Goal: Information Seeking & Learning: Learn about a topic

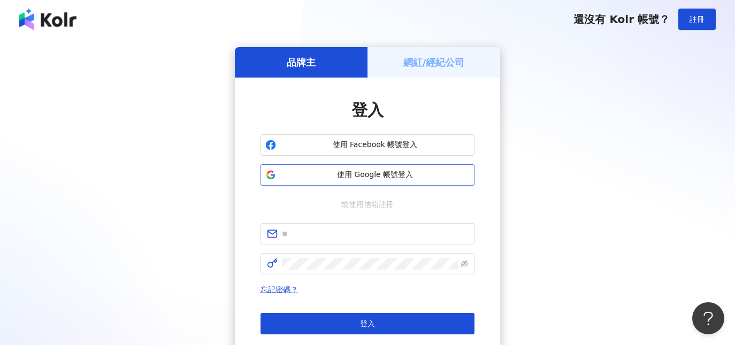
click at [435, 174] on span "使用 Google 帳號登入" at bounding box center [374, 175] width 189 height 11
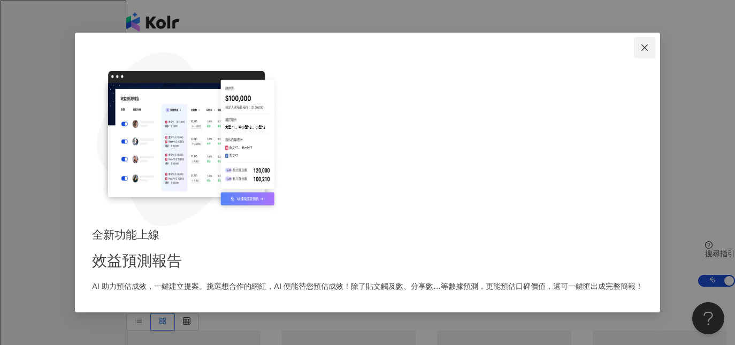
click at [640, 52] on icon "close" at bounding box center [644, 47] width 9 height 9
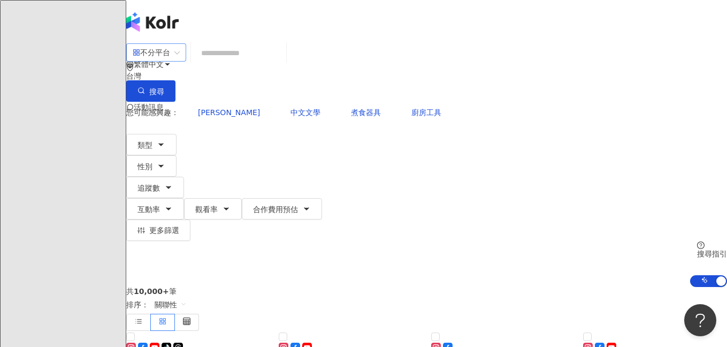
click at [170, 61] on div "不分平台" at bounding box center [151, 52] width 37 height 17
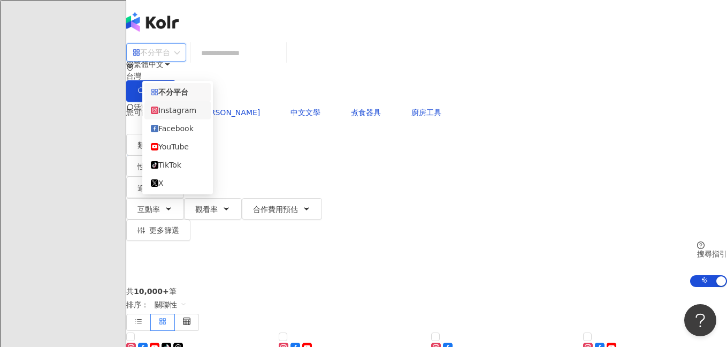
click at [192, 115] on div "Instagram" at bounding box center [177, 110] width 53 height 12
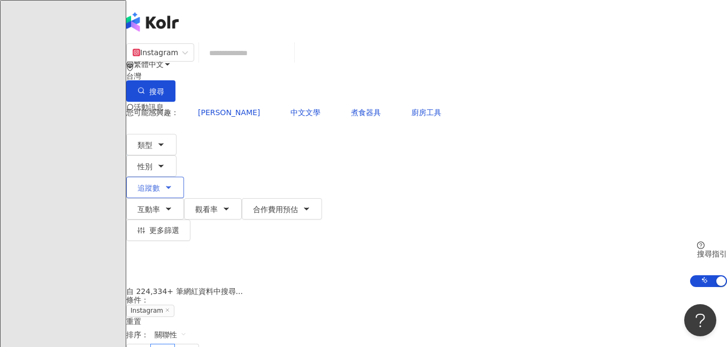
click at [160, 183] on span "追蹤數" at bounding box center [148, 187] width 22 height 9
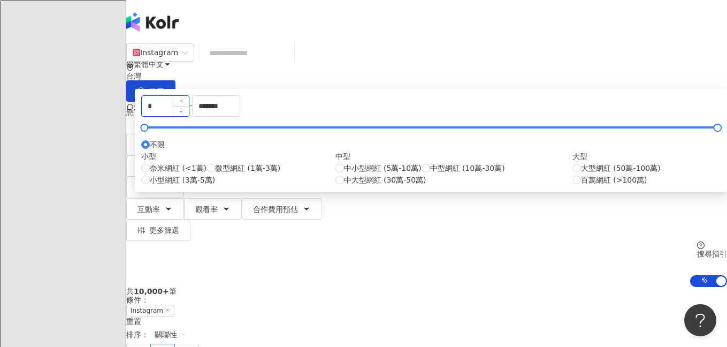
click at [189, 116] on input "*" at bounding box center [165, 106] width 47 height 20
click at [240, 116] on input "*******" at bounding box center [216, 106] width 47 height 20
click at [189, 116] on input "*****" at bounding box center [165, 106] width 47 height 20
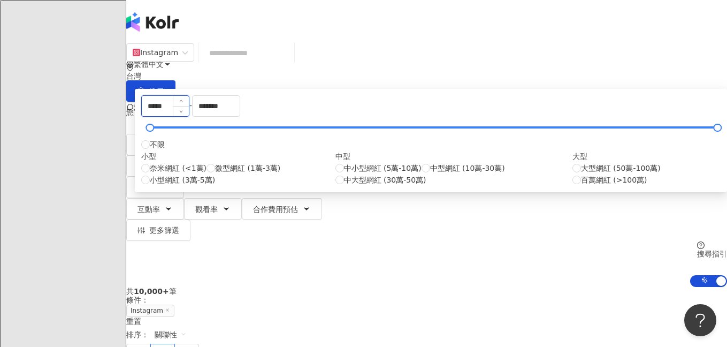
click at [189, 116] on input "*****" at bounding box center [165, 106] width 47 height 20
type input "******"
click at [240, 116] on input "*******" at bounding box center [216, 106] width 47 height 20
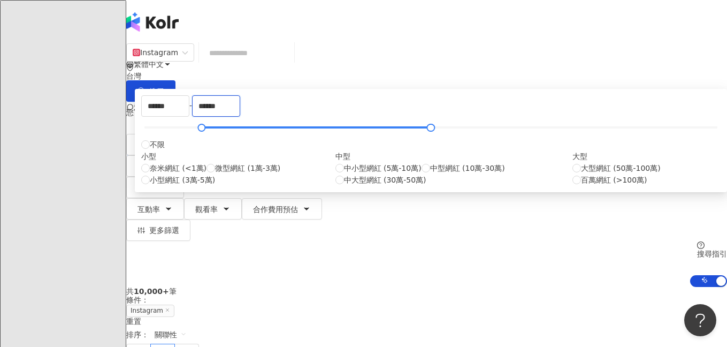
type input "******"
click at [437, 102] on div "您可能感興趣： 朱綺綺 中文文學 煮食器具 廚房工具" at bounding box center [426, 112] width 601 height 21
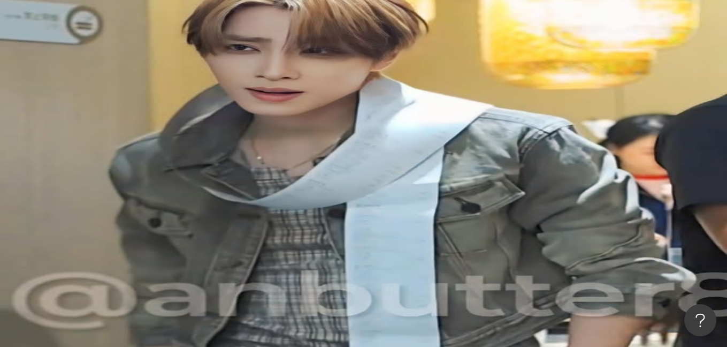
click at [165, 162] on icon "button" at bounding box center [161, 166] width 9 height 9
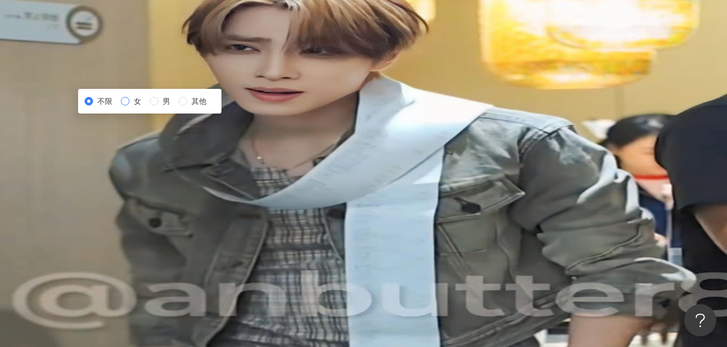
click at [145, 107] on span "女" at bounding box center [137, 101] width 16 height 12
click at [184, 198] on button "互動率" at bounding box center [155, 208] width 58 height 21
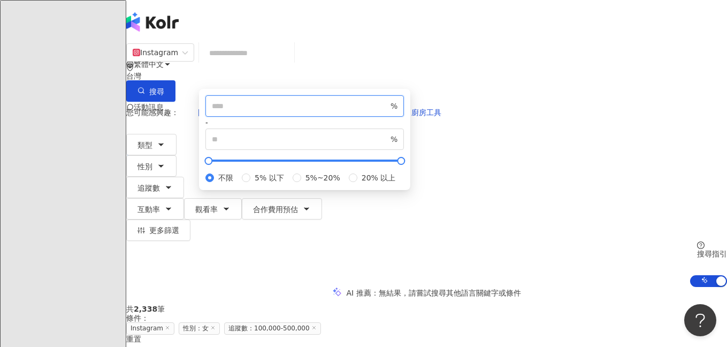
click at [367, 112] on input "number" at bounding box center [300, 106] width 177 height 12
type input "*"
click at [410, 135] on div "* % - % 不限 5% 以下 5%~20% 20% 以上" at bounding box center [304, 139] width 211 height 101
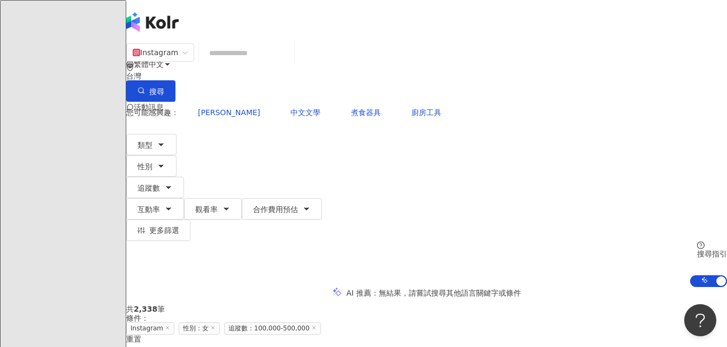
click at [571, 287] on div "AI 推薦 ： 無結果，請嘗試搜尋其他語言關鍵字或條件" at bounding box center [426, 292] width 601 height 11
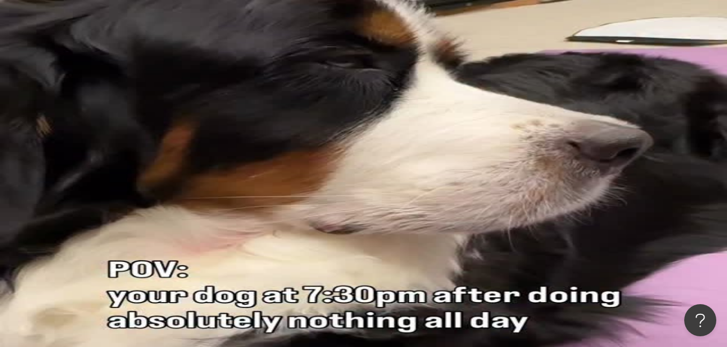
click at [290, 63] on input "search" at bounding box center [246, 53] width 87 height 20
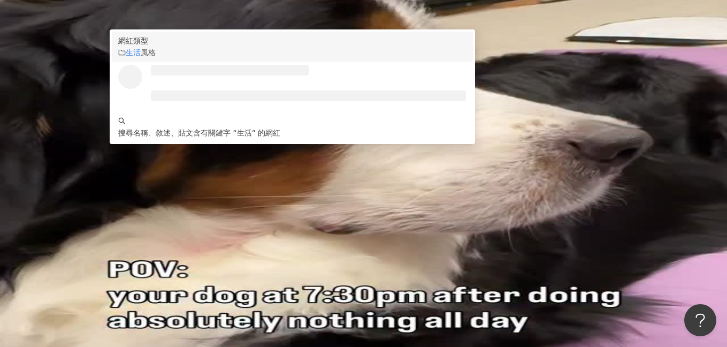
click at [288, 58] on div "生活 風格" at bounding box center [292, 53] width 348 height 12
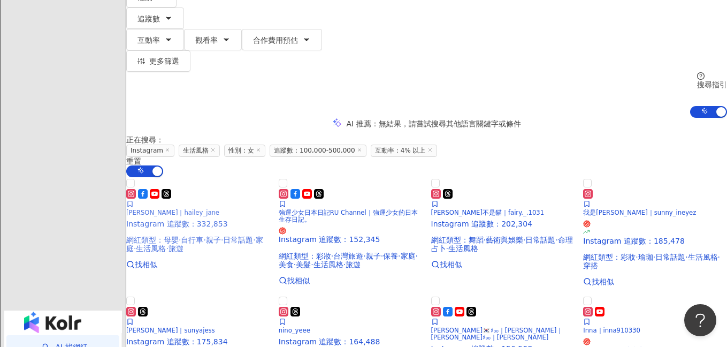
scroll to position [170, 0]
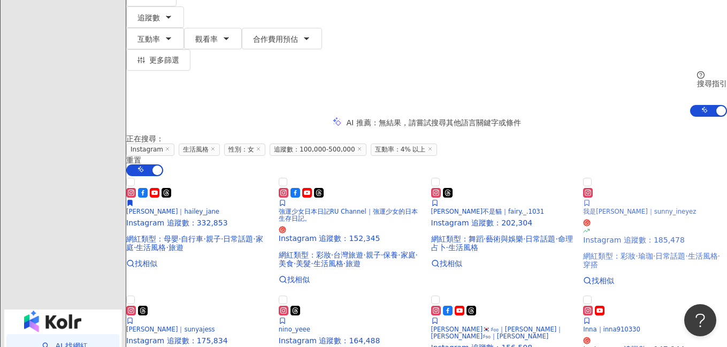
type input "**"
click at [605, 209] on span "我是Sunny｜sunny_ineyez" at bounding box center [639, 211] width 113 height 7
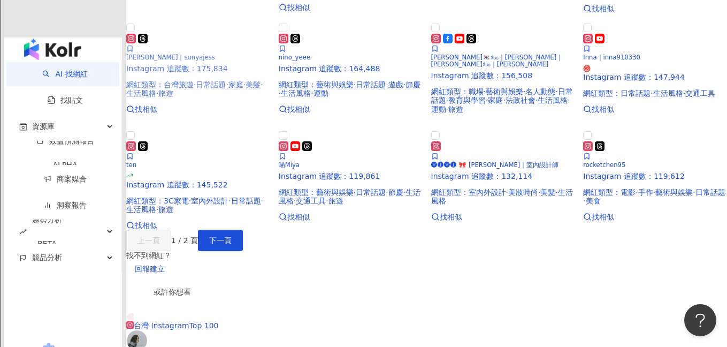
scroll to position [447, 0]
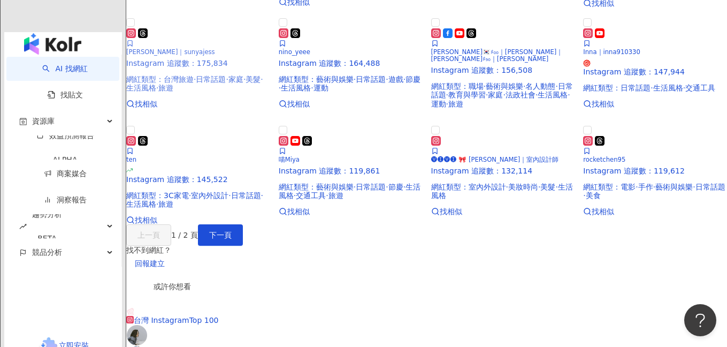
click at [214, 93] on div "陳俞丁｜sunyajess Instagram 追蹤數 ： 175,834 網紅類型 ： 台灣旅遊 · 日常話題 · 家庭 · 美髮 · 生活風格 · 旅遊" at bounding box center [198, 60] width 144 height 64
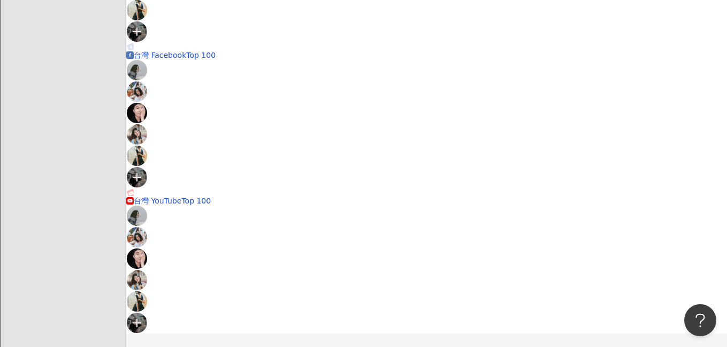
scroll to position [895, 0]
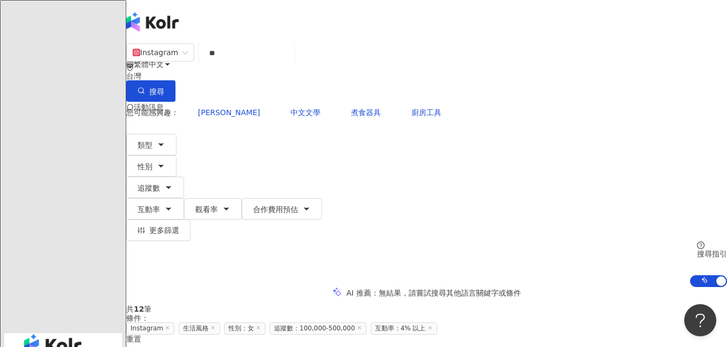
scroll to position [12, 0]
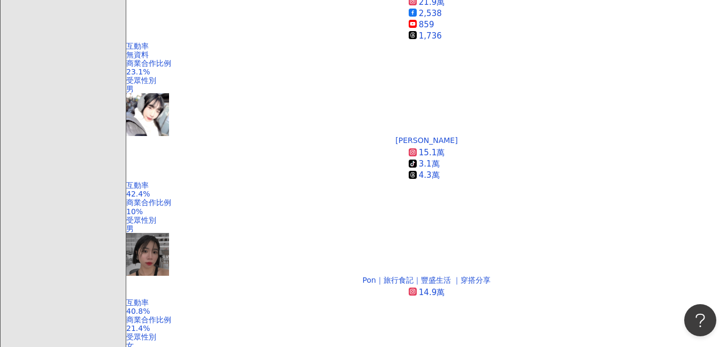
scroll to position [367, 0]
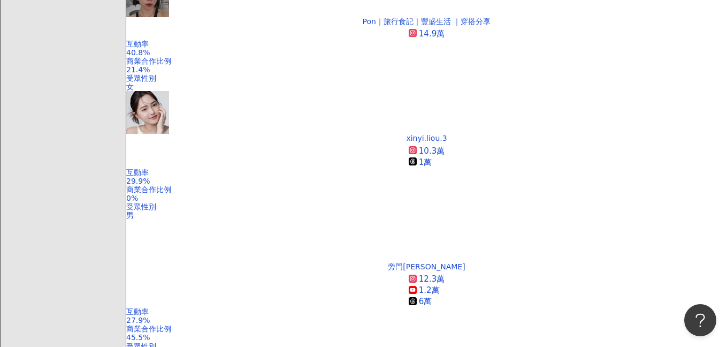
scroll to position [643, 0]
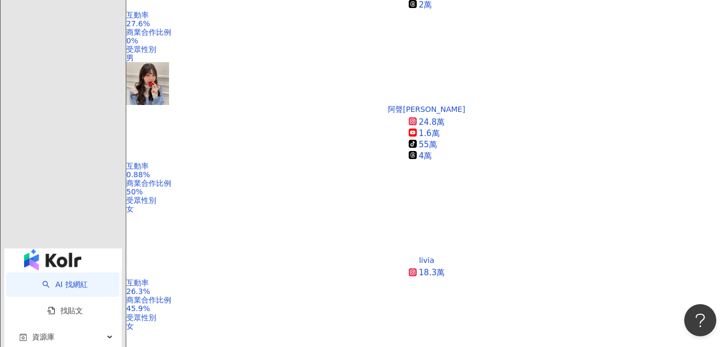
scroll to position [1077, 0]
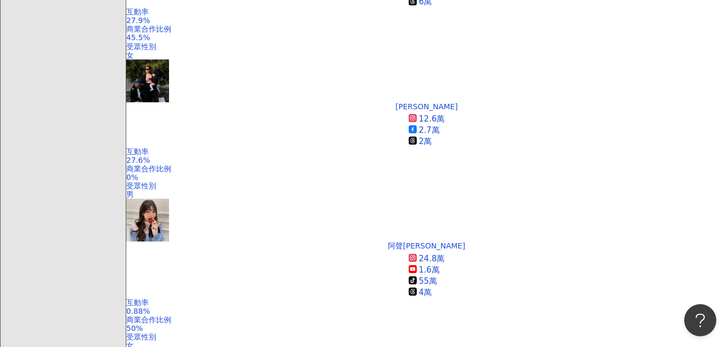
scroll to position [930, 0]
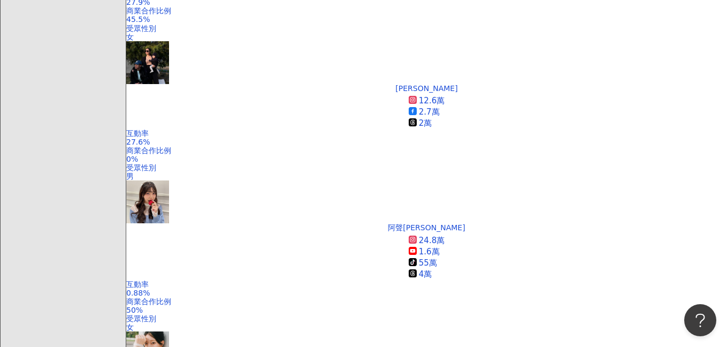
scroll to position [945, 0]
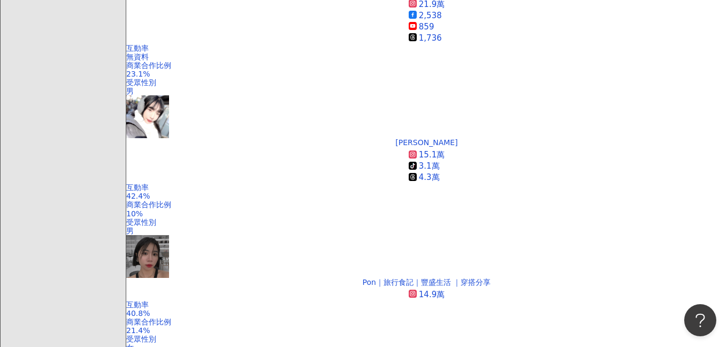
scroll to position [366, 0]
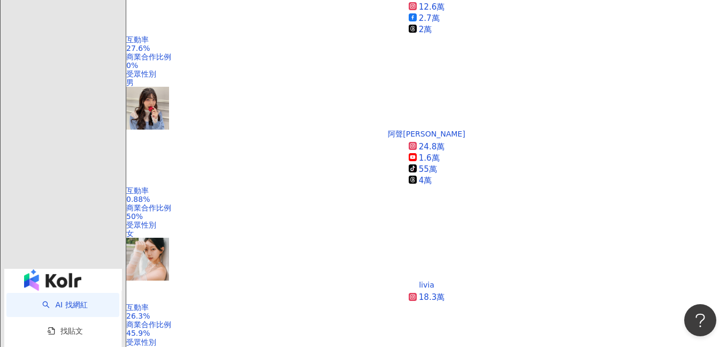
scroll to position [1033, 0]
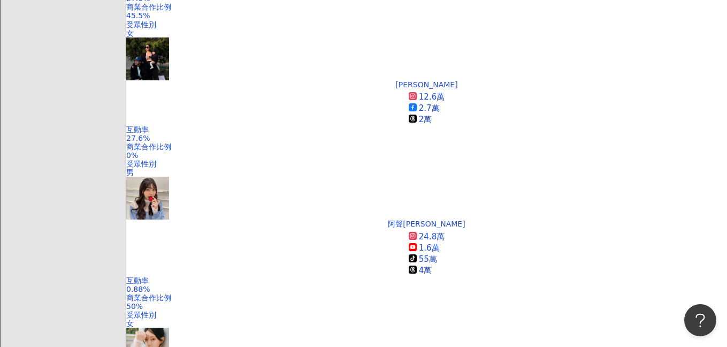
scroll to position [1041, 0]
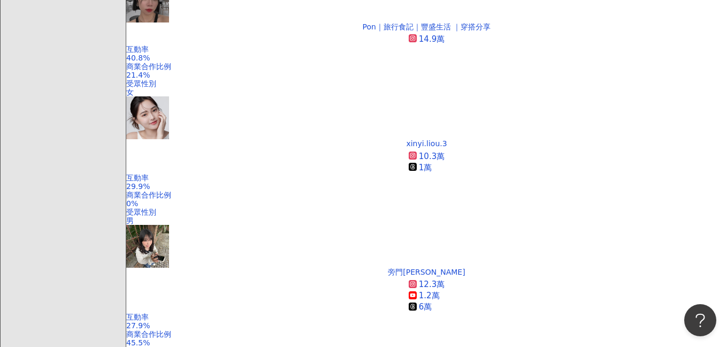
scroll to position [833, 0]
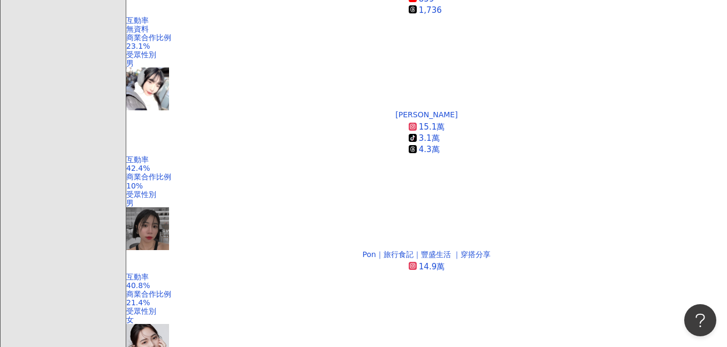
scroll to position [390, 0]
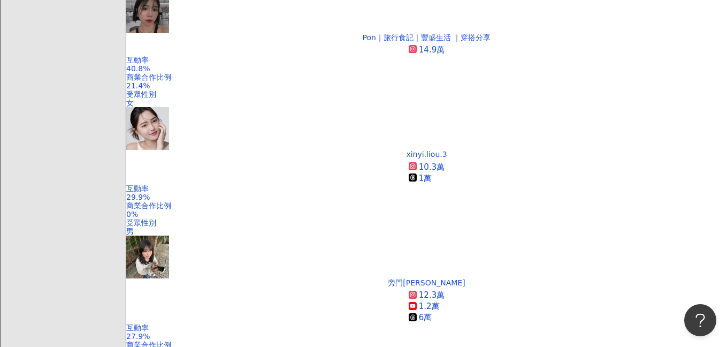
scroll to position [642, 0]
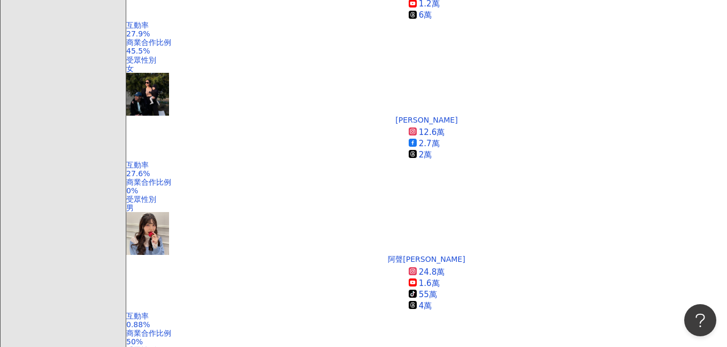
scroll to position [915, 0]
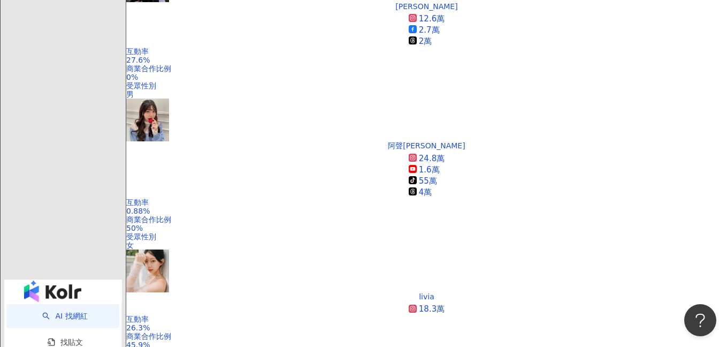
scroll to position [1052, 0]
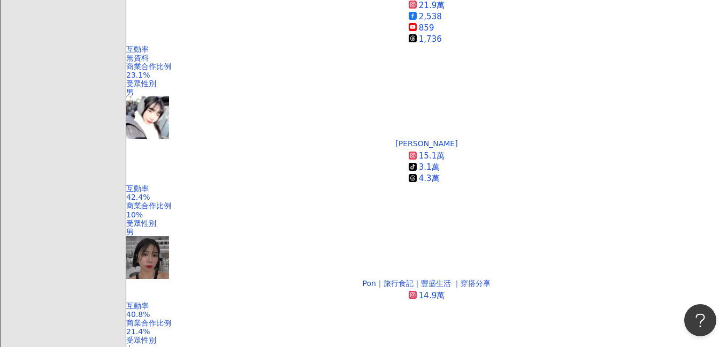
scroll to position [360, 0]
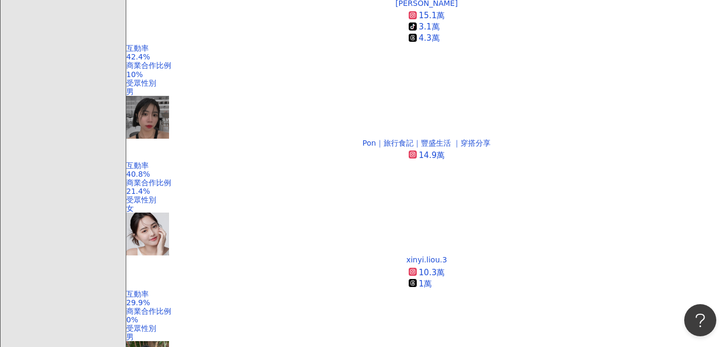
scroll to position [419, 0]
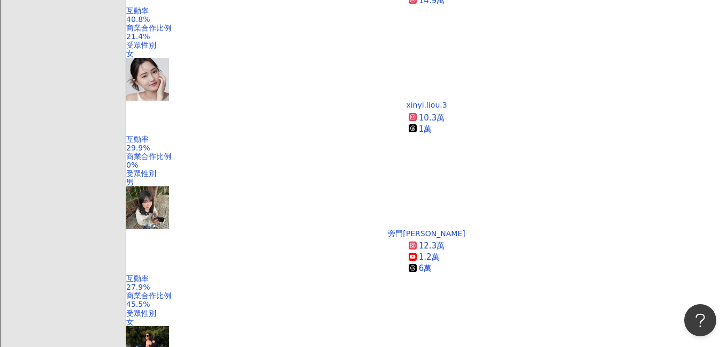
scroll to position [651, 0]
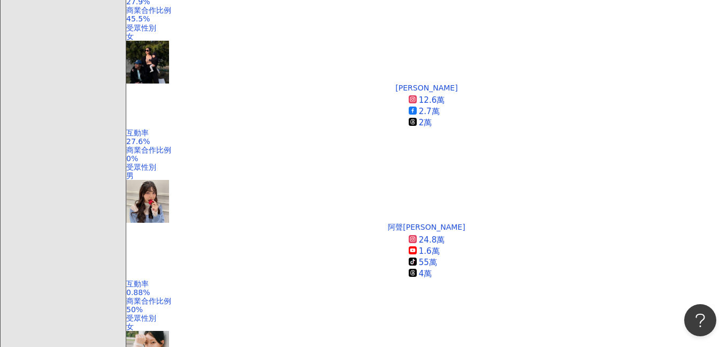
scroll to position [1001, 0]
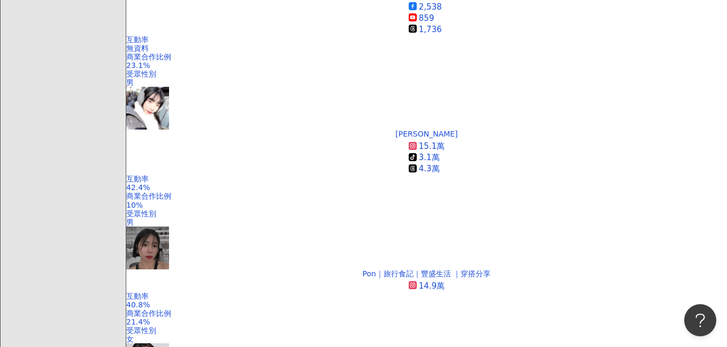
scroll to position [362, 0]
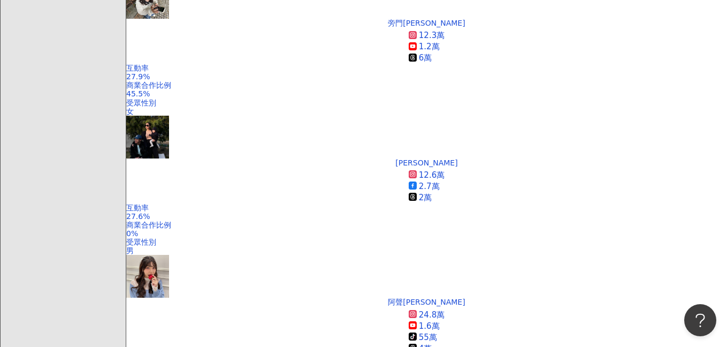
scroll to position [857, 0]
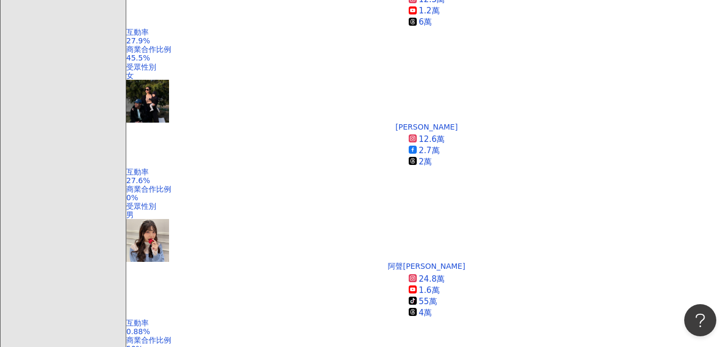
scroll to position [1022, 0]
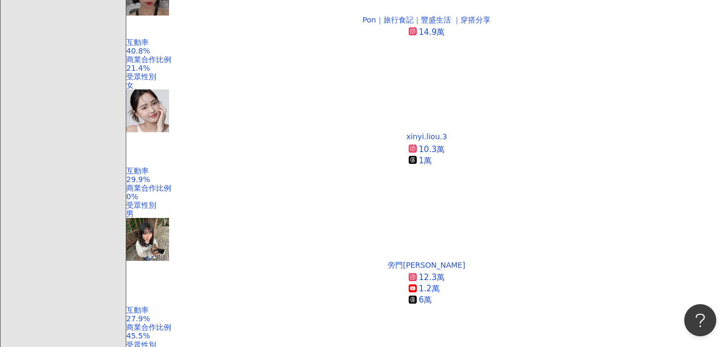
scroll to position [625, 0]
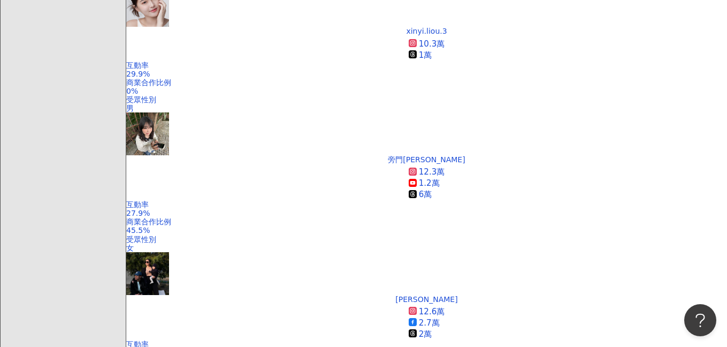
scroll to position [1008, 0]
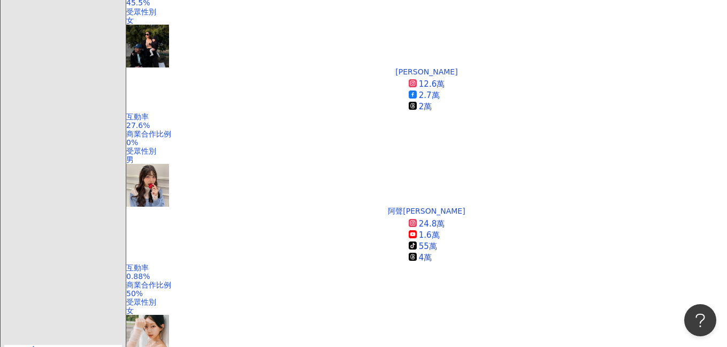
scroll to position [777, 0]
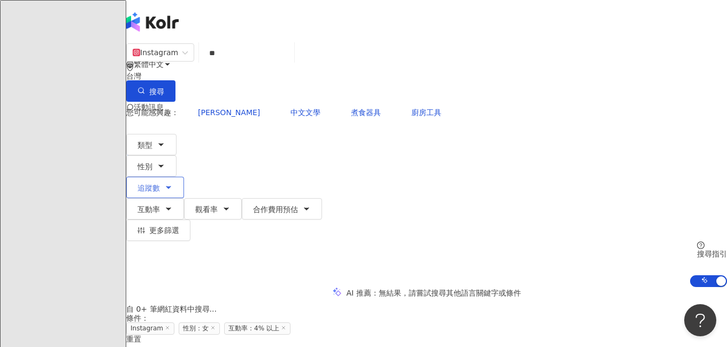
click at [173, 183] on icon "button" at bounding box center [168, 187] width 9 height 9
type input "*"
type input "*******"
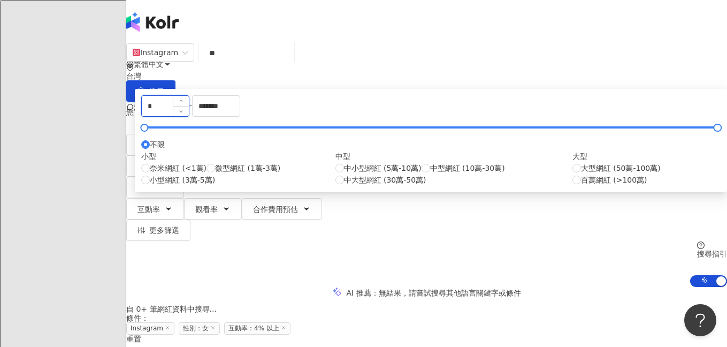
click at [189, 116] on input "*" at bounding box center [165, 106] width 47 height 20
type input "******"
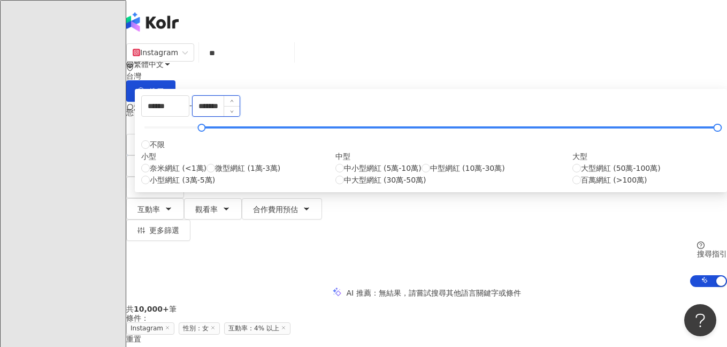
click at [240, 116] on input "*******" at bounding box center [216, 106] width 47 height 20
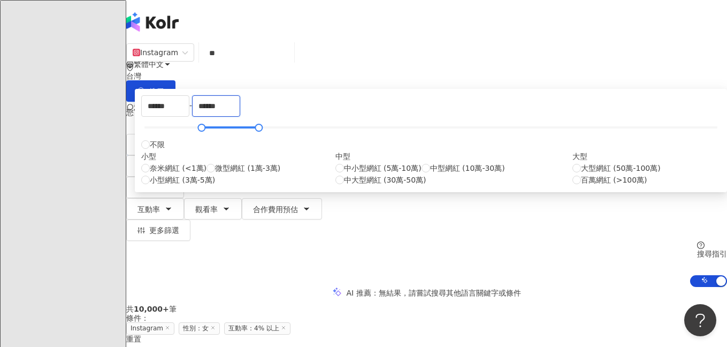
type input "******"
click at [591, 287] on div "AI 推薦 ： 無結果，請嘗試搜尋其他語言關鍵字或條件" at bounding box center [426, 292] width 601 height 11
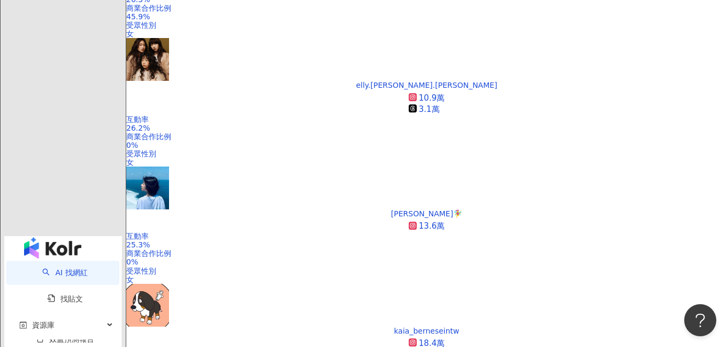
scroll to position [1106, 0]
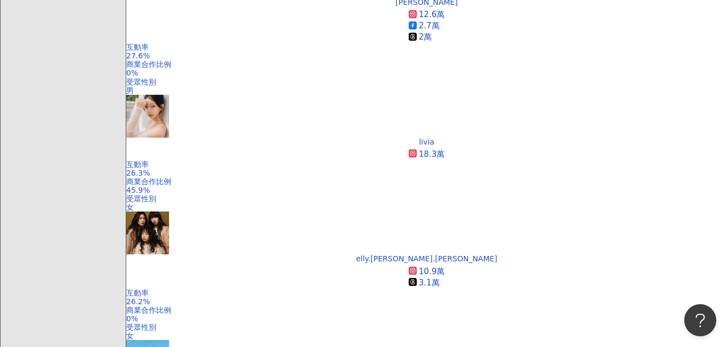
scroll to position [874, 0]
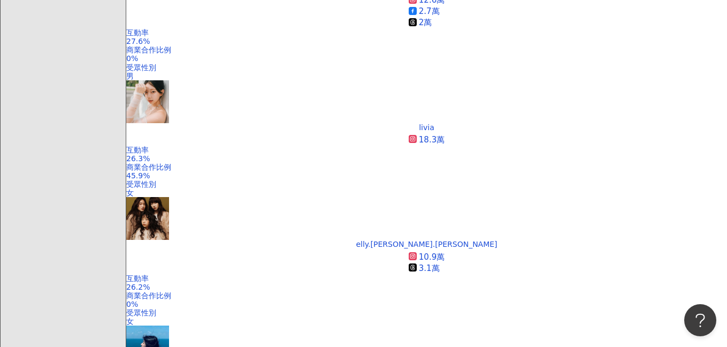
scroll to position [899, 0]
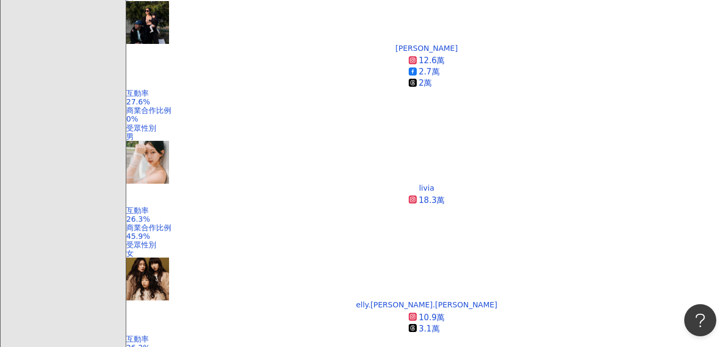
scroll to position [935, 0]
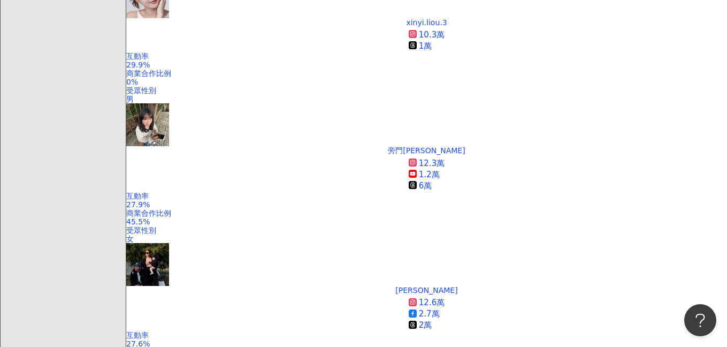
scroll to position [588, 0]
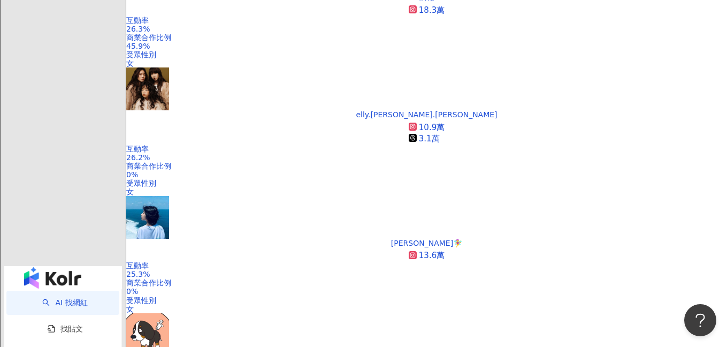
scroll to position [1024, 0]
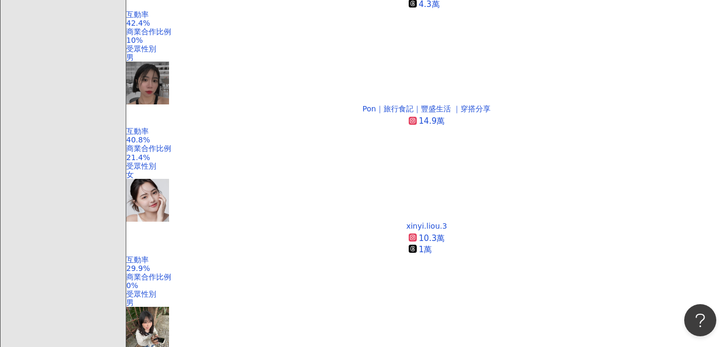
scroll to position [402, 0]
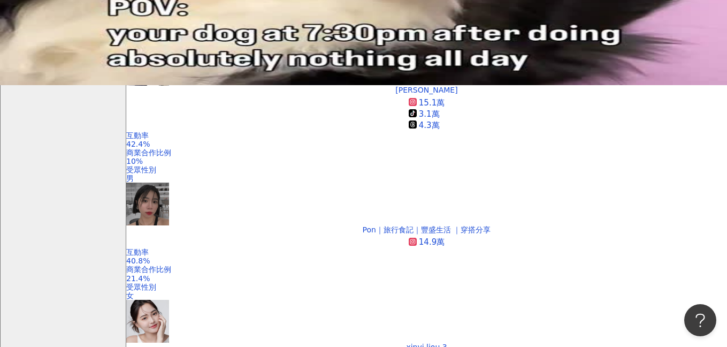
scroll to position [0, 0]
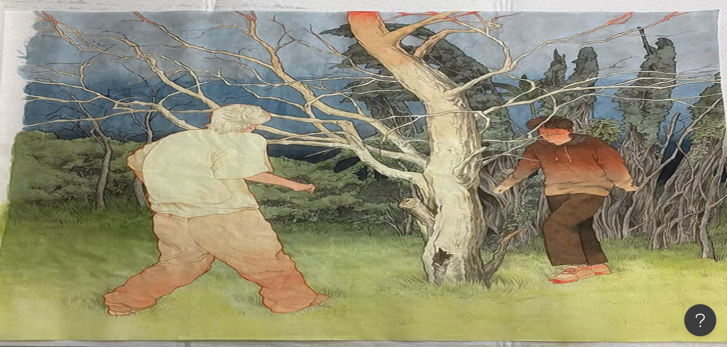
click at [268, 57] on input "**" at bounding box center [246, 53] width 87 height 20
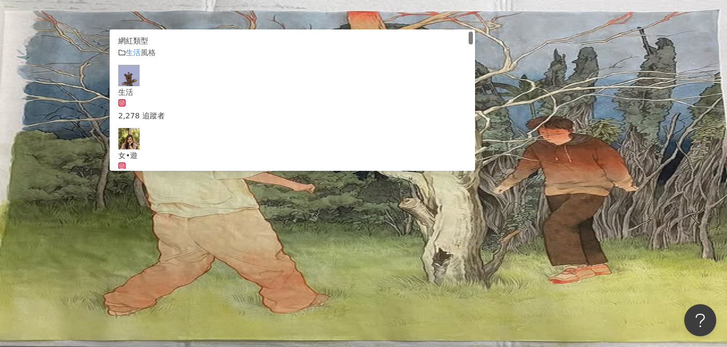
click at [268, 57] on input "**" at bounding box center [246, 53] width 87 height 20
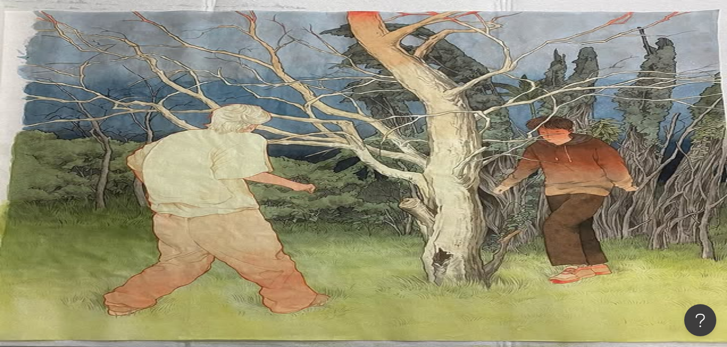
paste input "**********"
type input "**********"
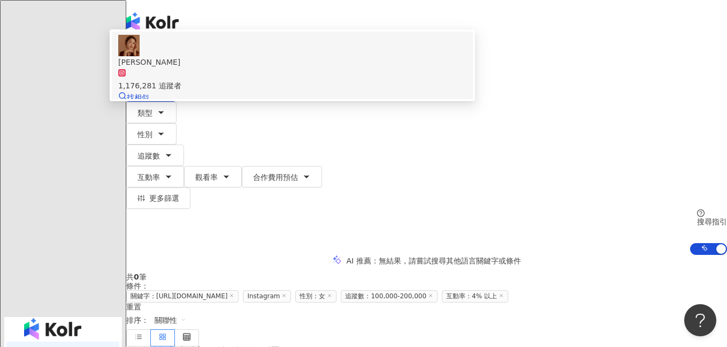
click at [293, 91] on div "1,176,281 追蹤者" at bounding box center [292, 86] width 348 height 12
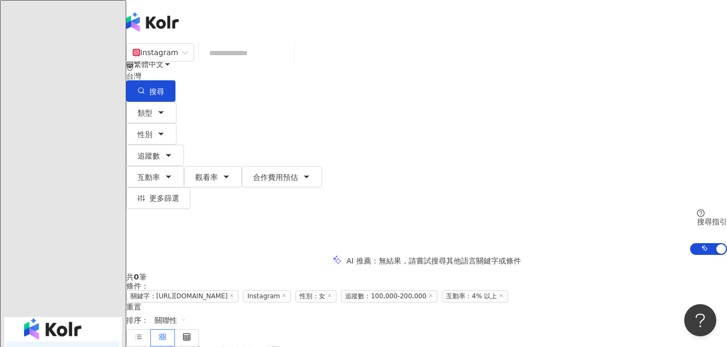
click at [290, 63] on input "search" at bounding box center [246, 53] width 87 height 20
paste input "**********"
type input "**********"
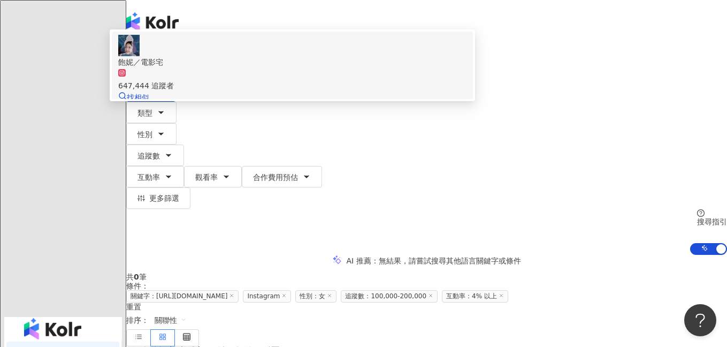
click at [332, 91] on div "647,444 追蹤者" at bounding box center [292, 80] width 348 height 24
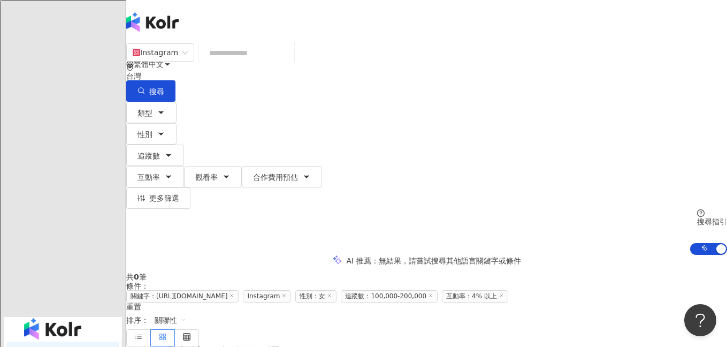
click at [290, 63] on input "search" at bounding box center [246, 53] width 87 height 20
paste input "**********"
type input "**********"
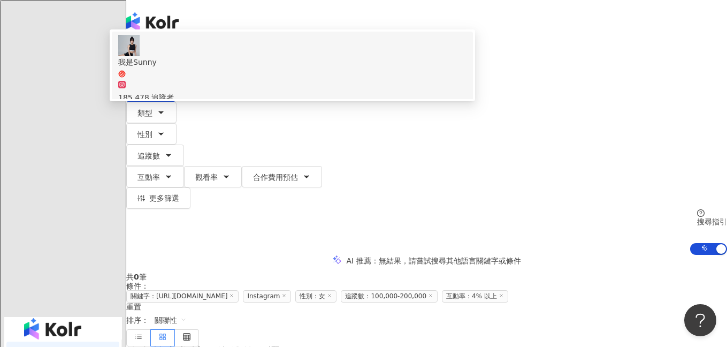
click at [126, 78] on icon at bounding box center [121, 73] width 7 height 7
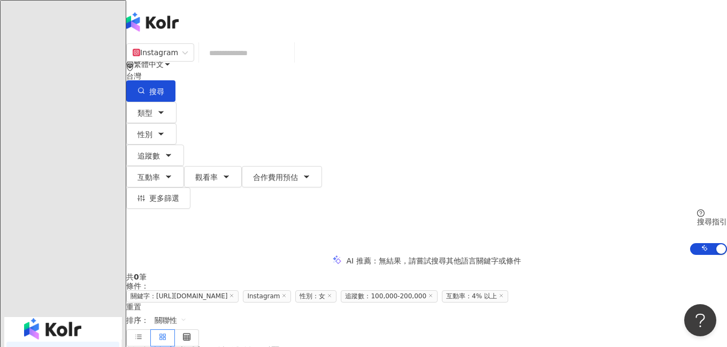
click at [269, 63] on input "search" at bounding box center [246, 53] width 87 height 20
paste input "**********"
type input "**********"
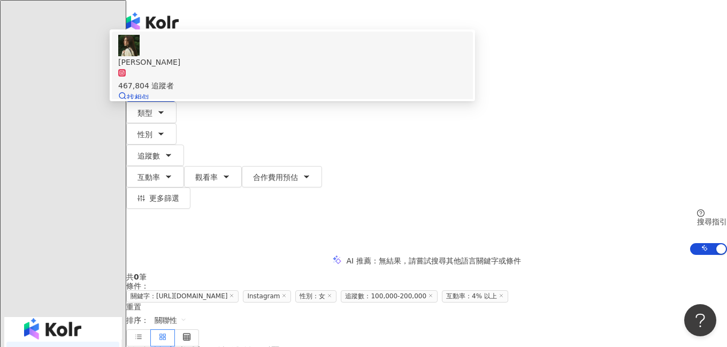
click at [287, 91] on div "467,804 追蹤者" at bounding box center [292, 86] width 348 height 12
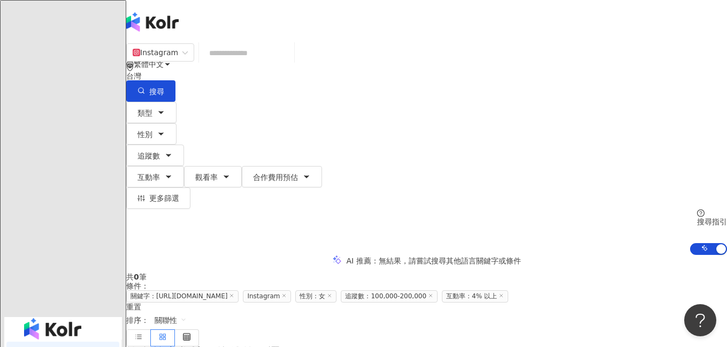
click at [290, 63] on input "search" at bounding box center [246, 53] width 87 height 20
paste input "**********"
type input "**********"
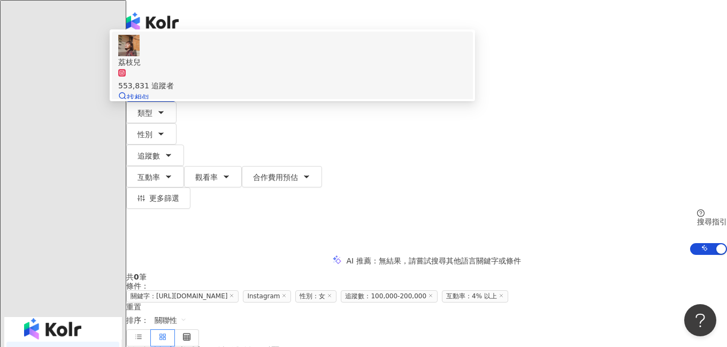
click at [312, 68] on span "荔枝兒" at bounding box center [292, 62] width 348 height 12
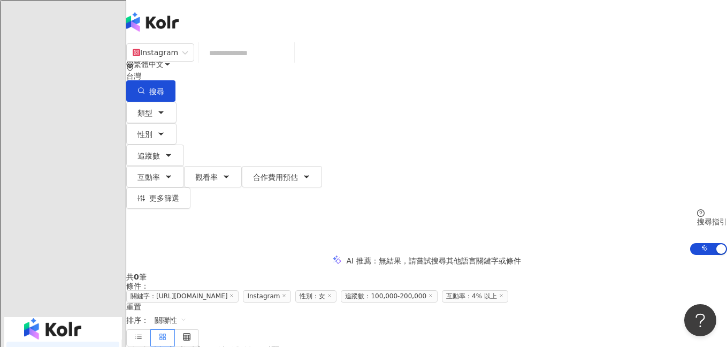
click at [290, 63] on input "search" at bounding box center [246, 53] width 87 height 20
paste input "**********"
type input "**********"
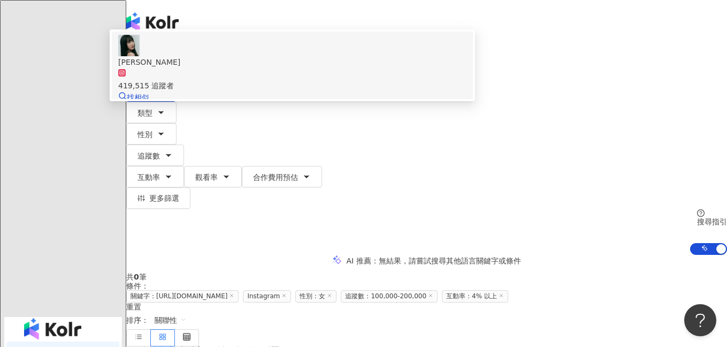
click at [307, 68] on span "蘿倫" at bounding box center [292, 62] width 348 height 12
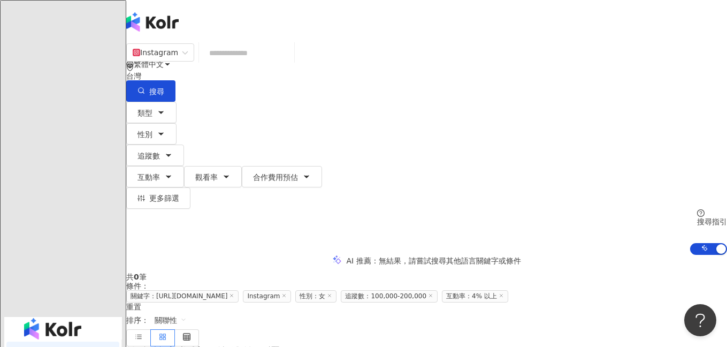
click at [447, 134] on div "Instagram 台灣 搜尋 7d56bab7-4fc0-448c-aa1f-735441cfa6bd 蘿倫 419,515 追蹤者 搜尋名稱、敘述、貼文含…" at bounding box center [426, 149] width 601 height 212
click at [184, 144] on button "追蹤數" at bounding box center [155, 154] width 58 height 21
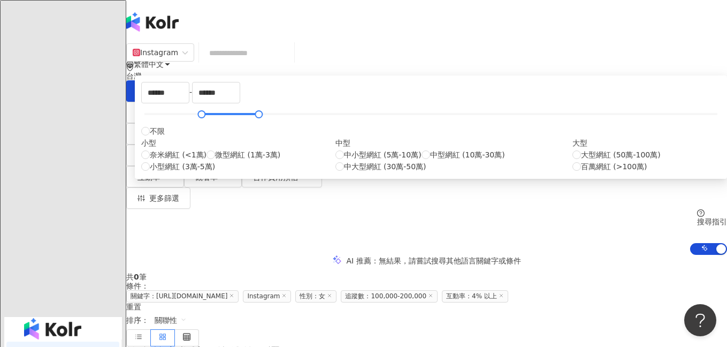
click at [589, 255] on div "AI 推薦 ： 無結果，請嘗試搜尋其他語言關鍵字或條件" at bounding box center [426, 260] width 601 height 11
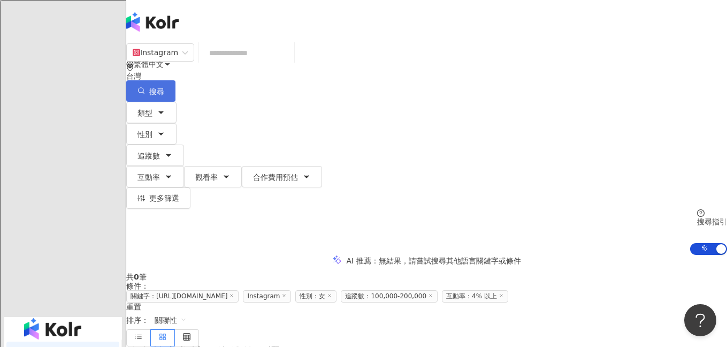
click at [164, 87] on span "搜尋" at bounding box center [156, 91] width 15 height 9
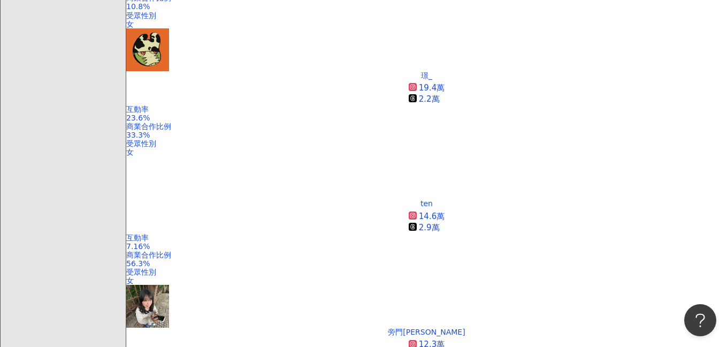
scroll to position [831, 0]
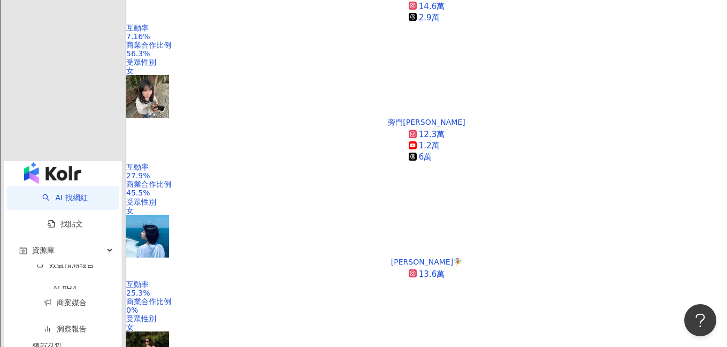
scroll to position [1083, 0]
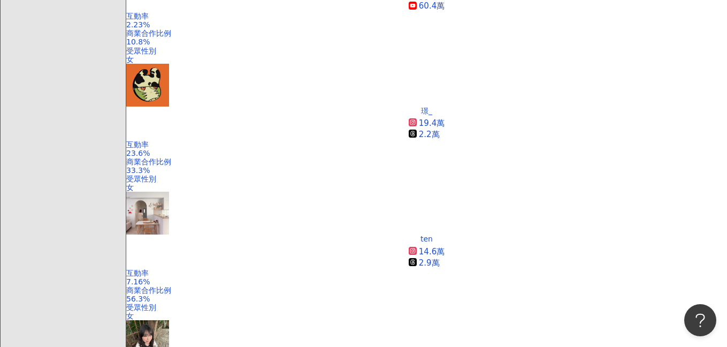
scroll to position [879, 0]
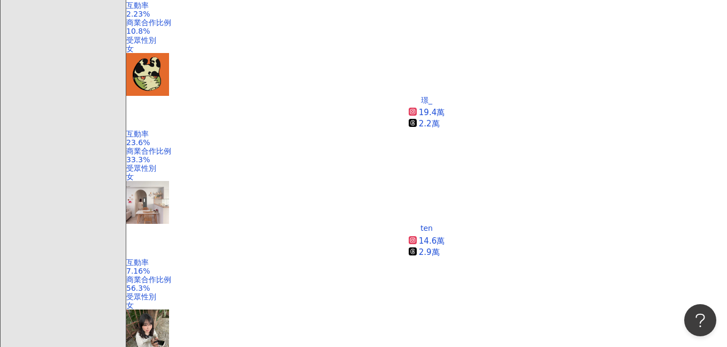
scroll to position [899, 0]
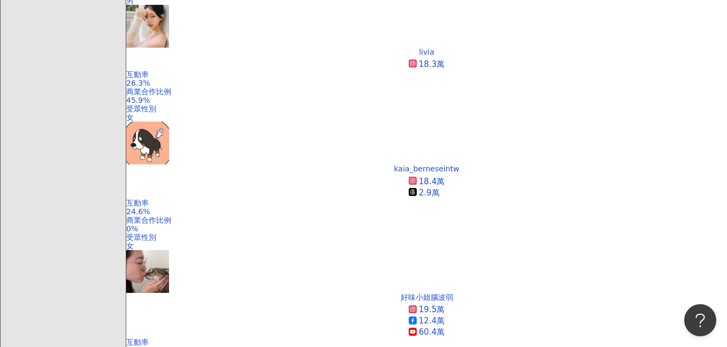
scroll to position [557, 0]
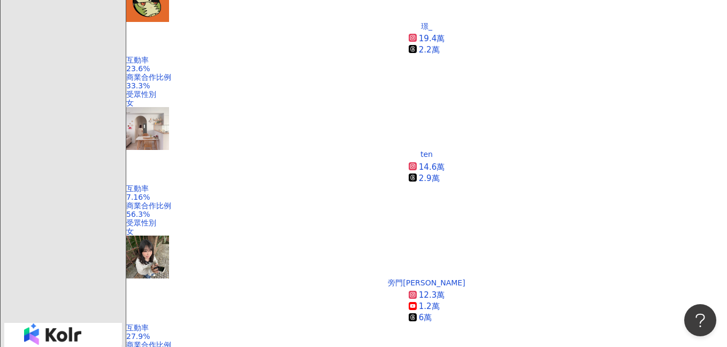
scroll to position [968, 0]
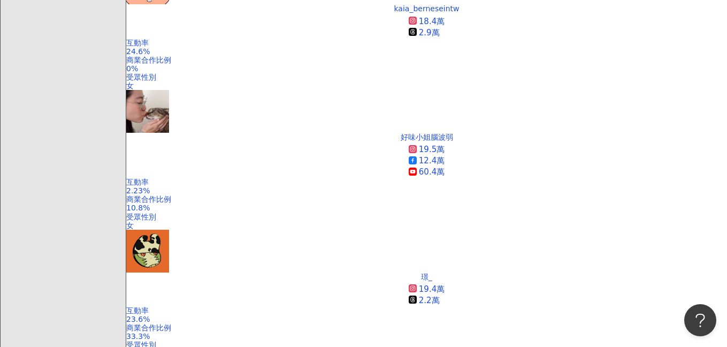
scroll to position [713, 0]
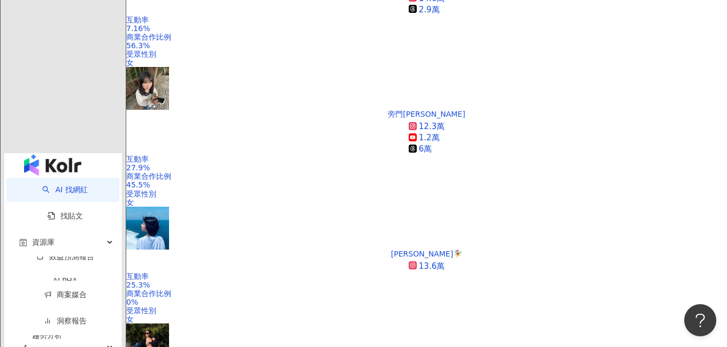
scroll to position [1015, 0]
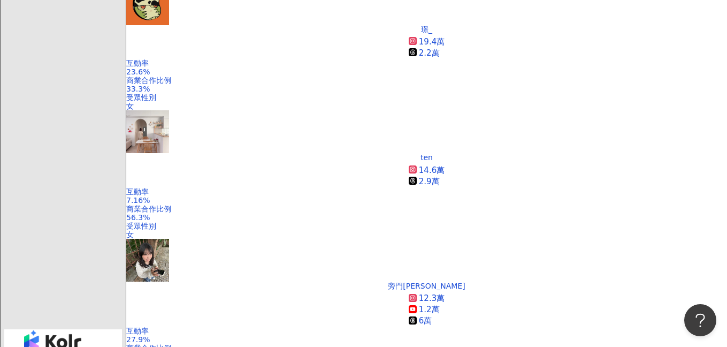
scroll to position [965, 0]
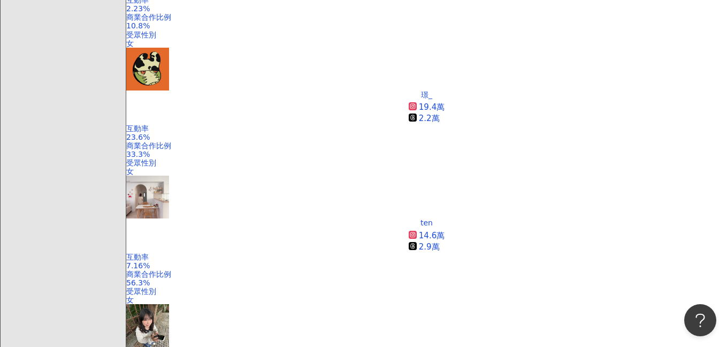
scroll to position [899, 0]
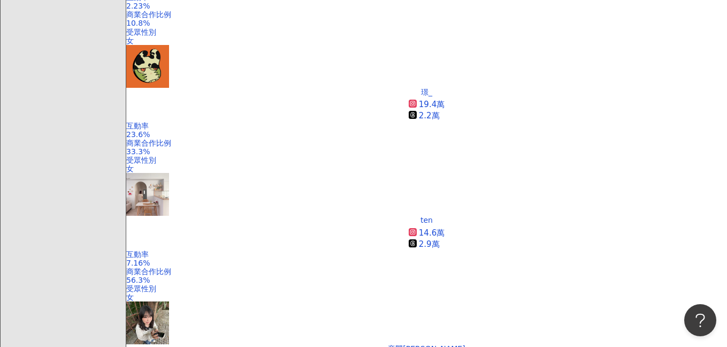
scroll to position [901, 0]
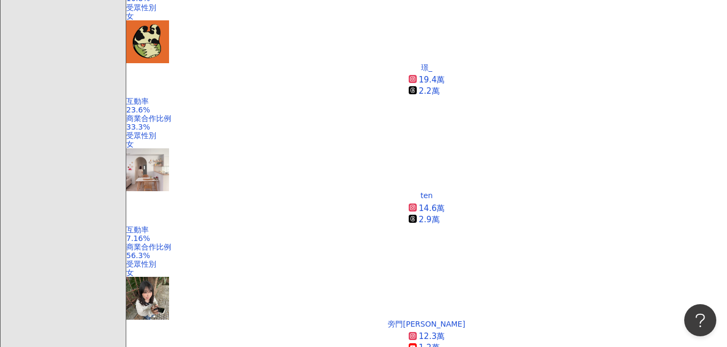
scroll to position [954, 0]
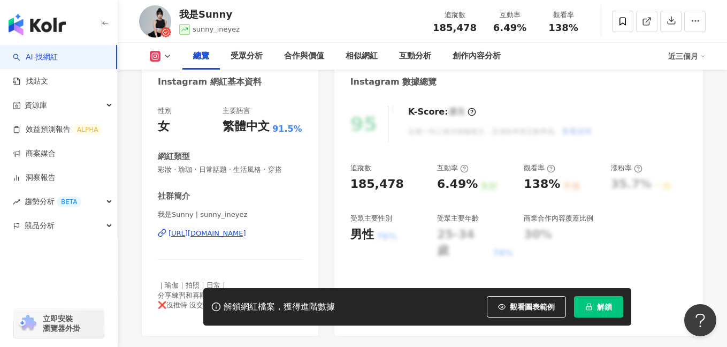
scroll to position [124, 0]
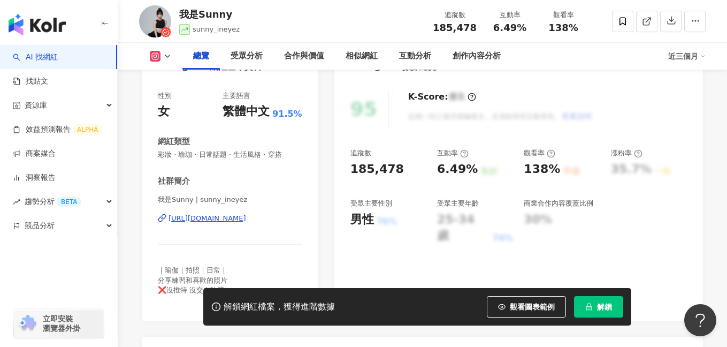
click at [221, 219] on div "https://www.instagram.com/sunny_ineyez/" at bounding box center [207, 218] width 78 height 10
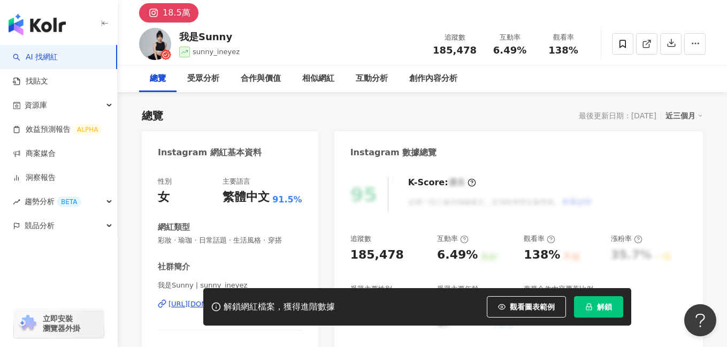
scroll to position [37, 0]
click at [205, 35] on div "我是Sunny" at bounding box center [209, 36] width 60 height 13
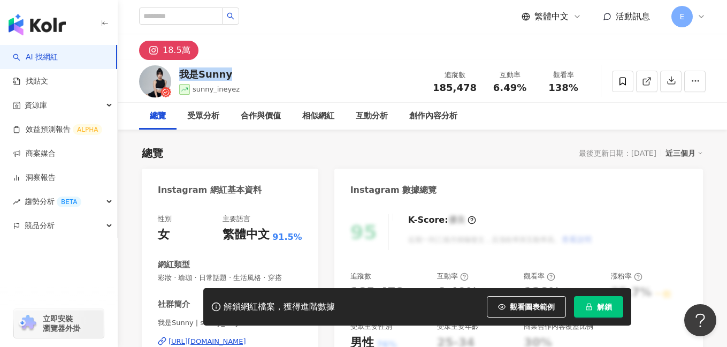
scroll to position [0, 0]
click at [309, 50] on div "18.5萬" at bounding box center [422, 48] width 609 height 26
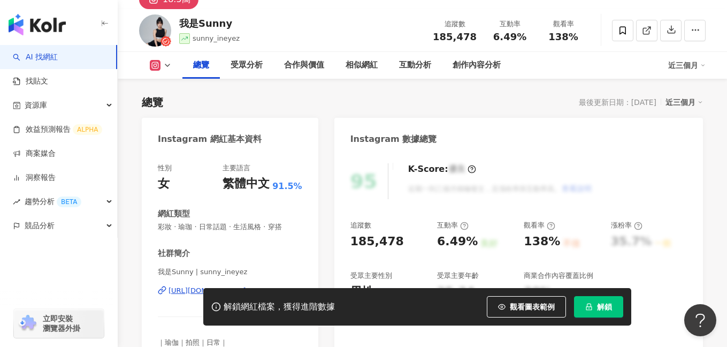
scroll to position [55, 0]
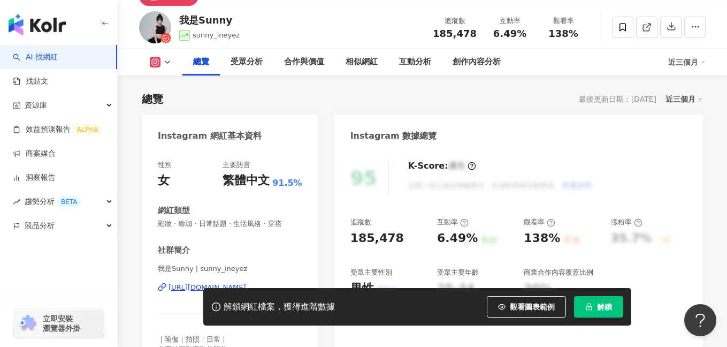
click at [600, 304] on span "解鎖" at bounding box center [604, 306] width 15 height 9
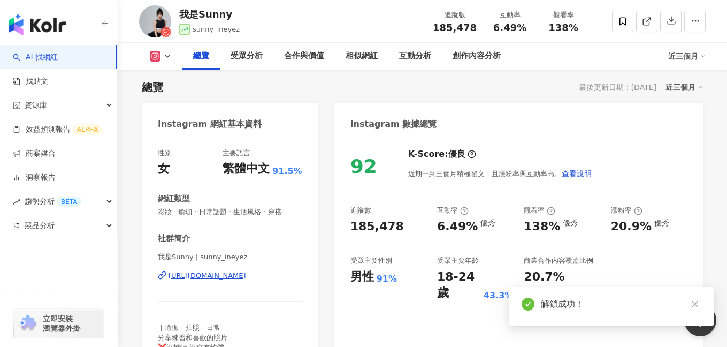
scroll to position [140, 0]
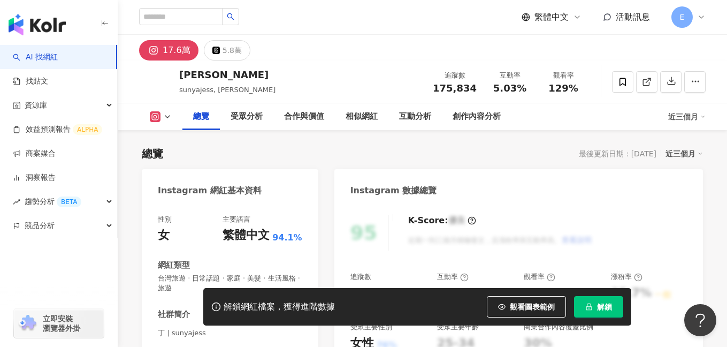
scroll to position [125, 0]
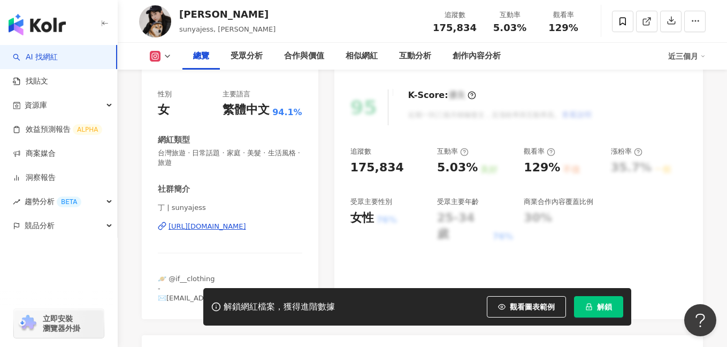
click at [227, 225] on div "https://www.instagram.com/sunyajess/" at bounding box center [207, 226] width 78 height 10
click at [241, 227] on div "https://www.instagram.com/sunyajess/" at bounding box center [207, 226] width 78 height 10
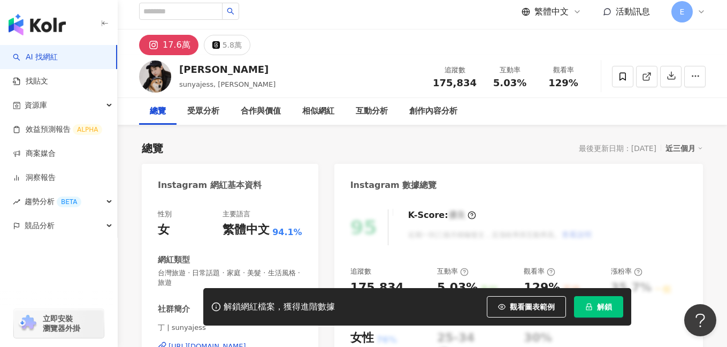
scroll to position [0, 0]
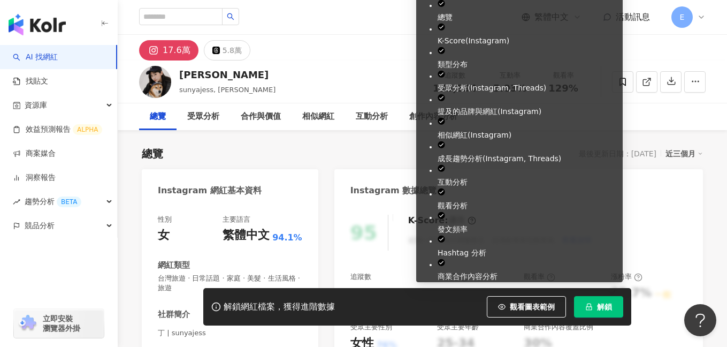
click at [583, 309] on button "解鎖" at bounding box center [598, 306] width 49 height 21
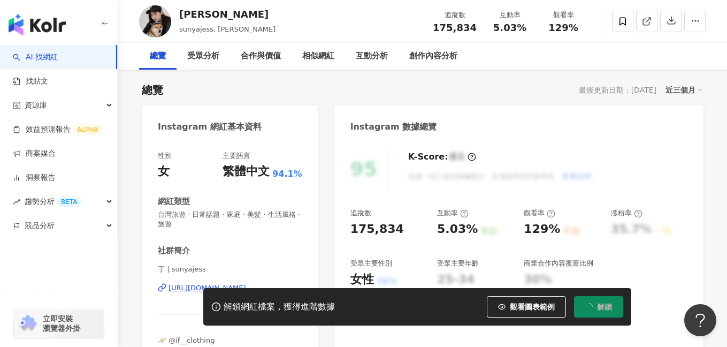
scroll to position [81, 0]
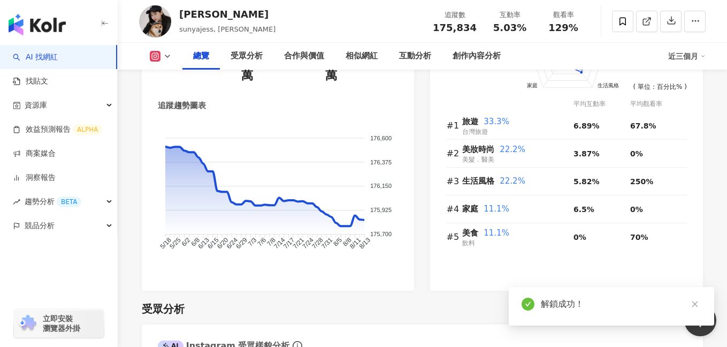
scroll to position [1574, 0]
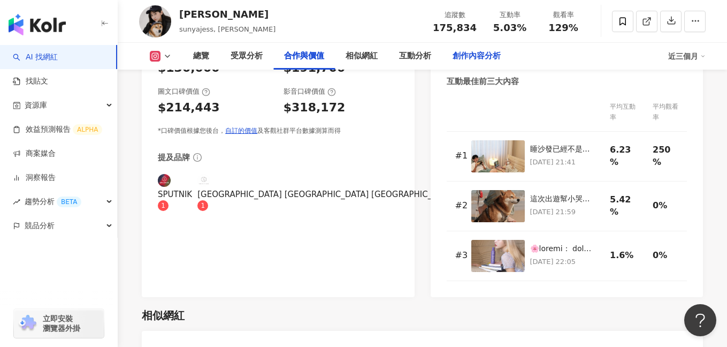
click at [465, 56] on div "創作內容分析" at bounding box center [476, 56] width 48 height 13
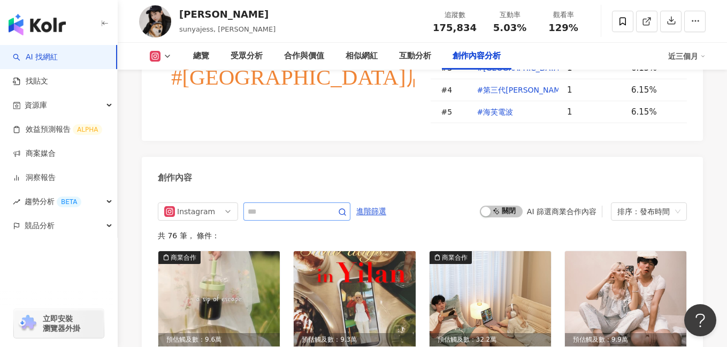
scroll to position [3258, 0]
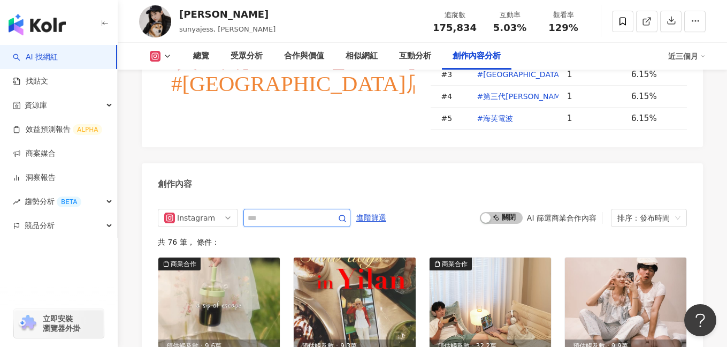
click at [265, 211] on input "text" at bounding box center [285, 217] width 75 height 13
type input "*****"
click at [344, 214] on icon "button" at bounding box center [342, 218] width 9 height 9
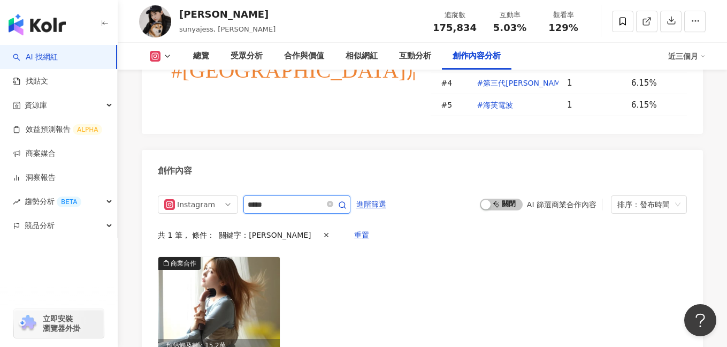
scroll to position [3281, 0]
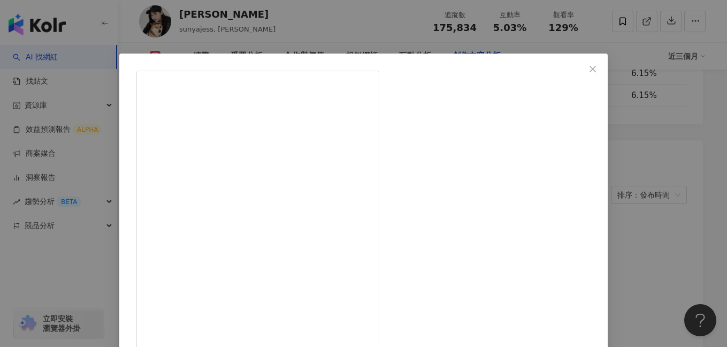
click at [642, 197] on div "陳俞丁 2025/4/29 連常常幫我吹頭髮的李用一次就愛上的Dyson 新品Supersonic r ！！✨ 自從漂髮之後頭髮就變得更細更難吹乾～ 加上長髮…" at bounding box center [363, 173] width 727 height 347
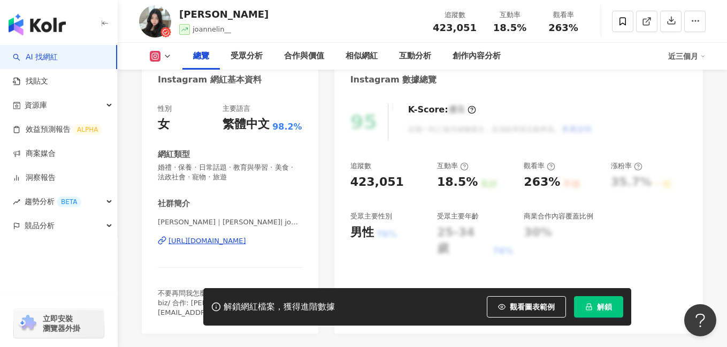
scroll to position [125, 0]
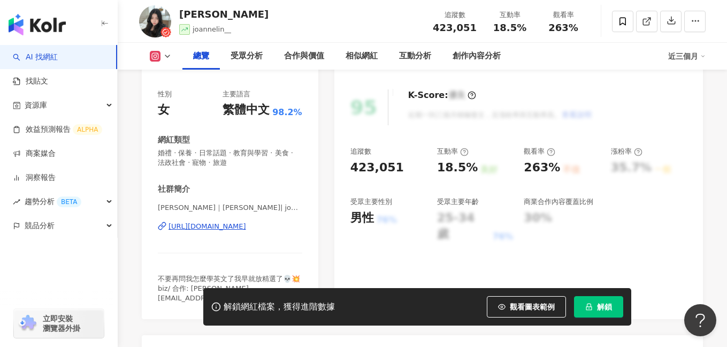
click at [229, 226] on div "https://www.instagram.com/joannelin__/" at bounding box center [207, 226] width 78 height 10
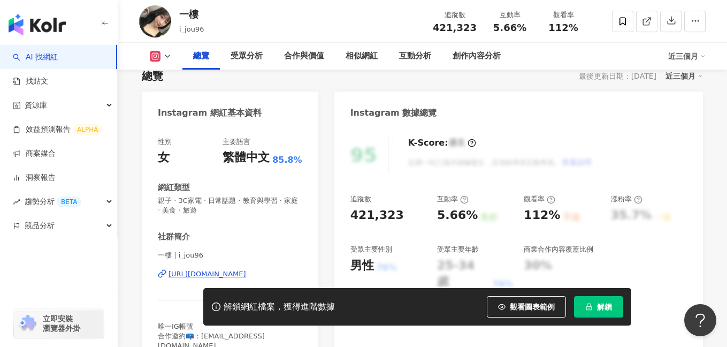
scroll to position [103, 0]
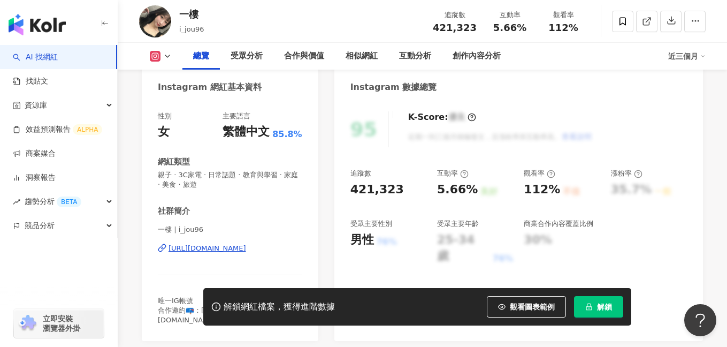
click at [238, 250] on div "[URL][DOMAIN_NAME]" at bounding box center [207, 248] width 78 height 10
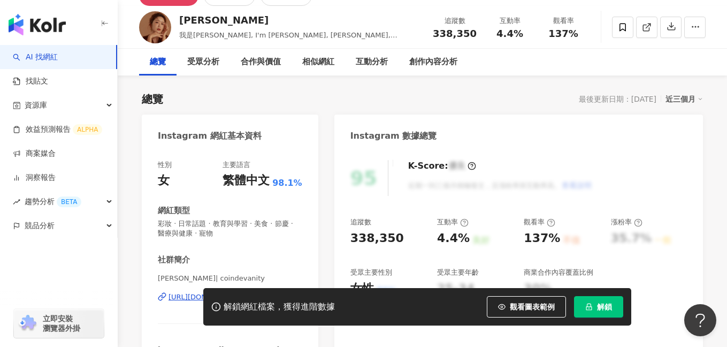
scroll to position [66, 0]
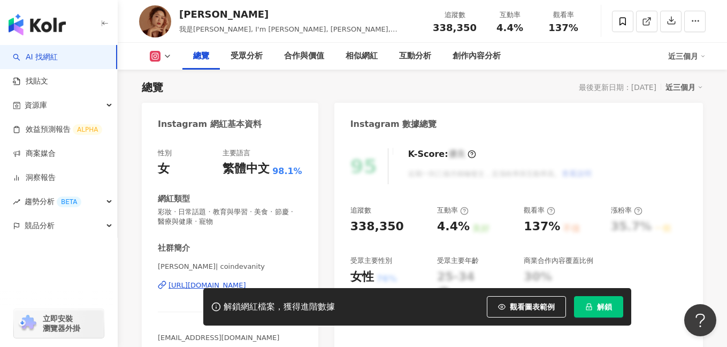
click at [183, 282] on div "[URL][DOMAIN_NAME]" at bounding box center [207, 285] width 78 height 10
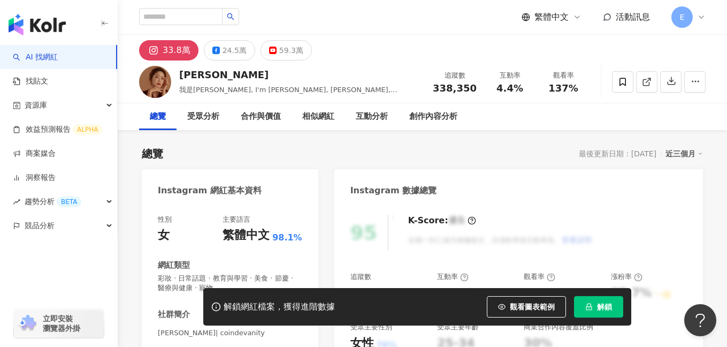
scroll to position [56, 0]
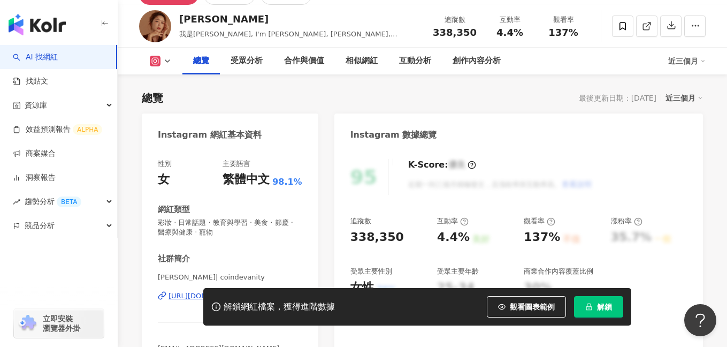
click at [168, 293] on div "解鎖網紅檔案，獲得進階數據 觀看圖表範例 解鎖" at bounding box center [363, 306] width 727 height 37
click at [175, 296] on div "解鎖網紅檔案，獲得進階數據 觀看圖表範例 解鎖" at bounding box center [363, 306] width 727 height 37
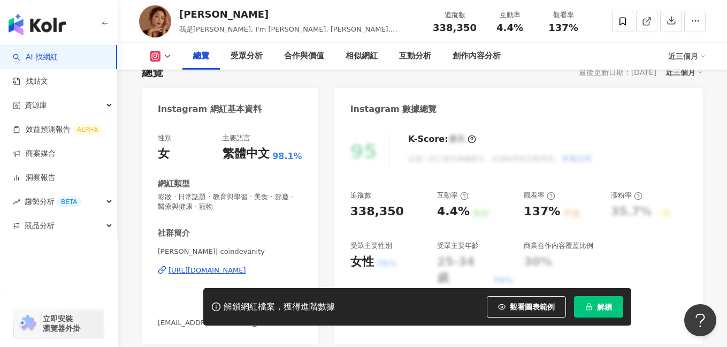
scroll to position [103, 0]
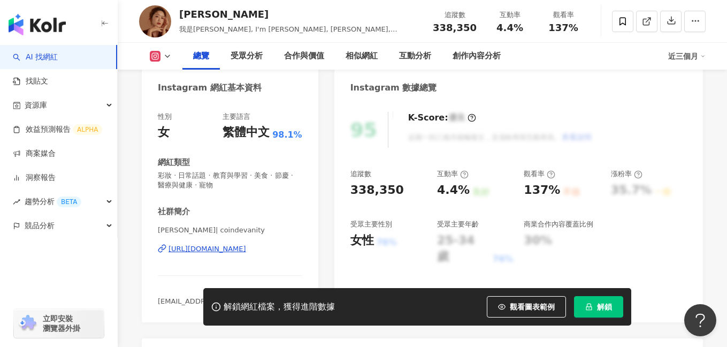
click at [208, 248] on div "https://www.instagram.com/coindevanity/" at bounding box center [207, 249] width 78 height 10
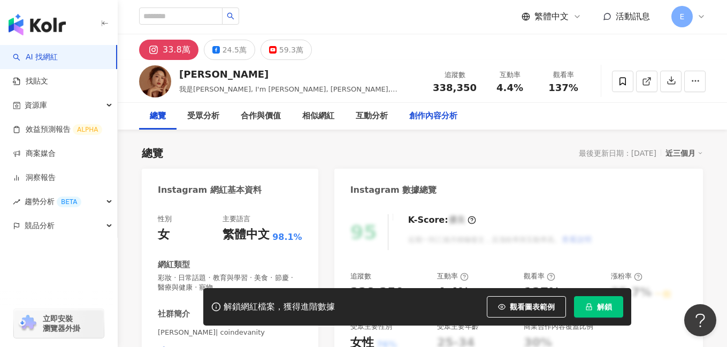
scroll to position [0, 0]
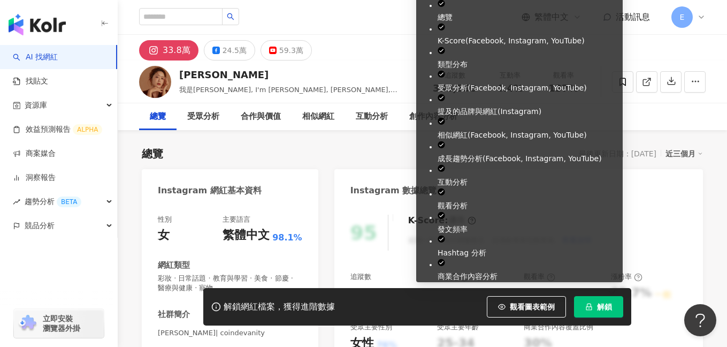
click at [615, 303] on button "解鎖" at bounding box center [598, 306] width 49 height 21
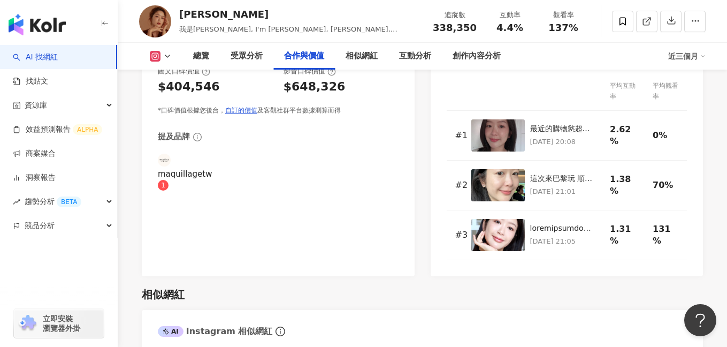
scroll to position [1564, 0]
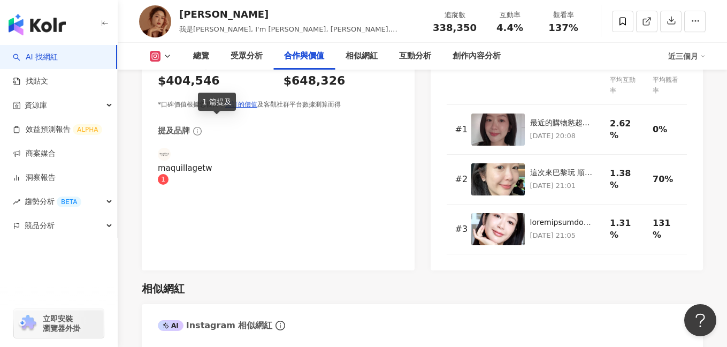
click at [228, 162] on div "maquillagetw" at bounding box center [217, 168] width 118 height 12
type input "**********"
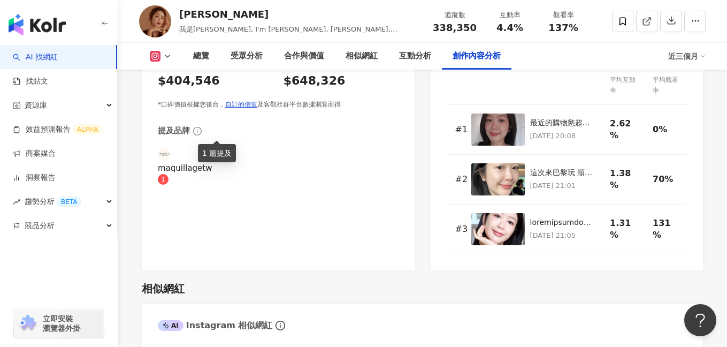
scroll to position [3244, 0]
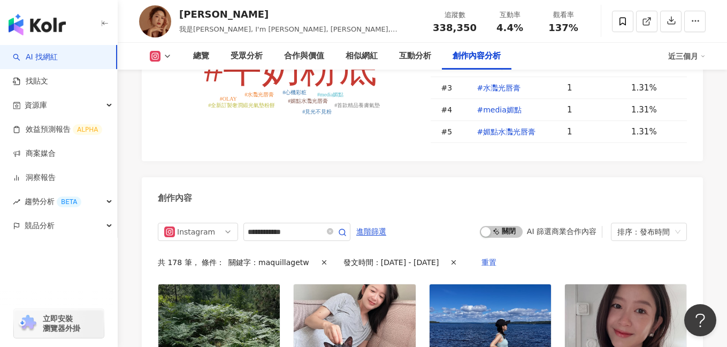
click at [208, 223] on div "Instagram" at bounding box center [194, 231] width 35 height 17
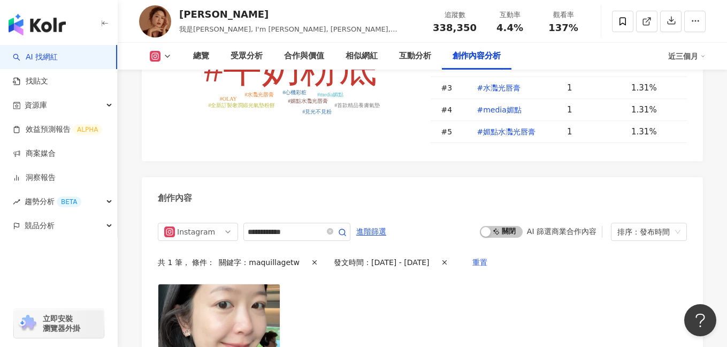
click at [245, 177] on div "創作內容" at bounding box center [422, 194] width 561 height 35
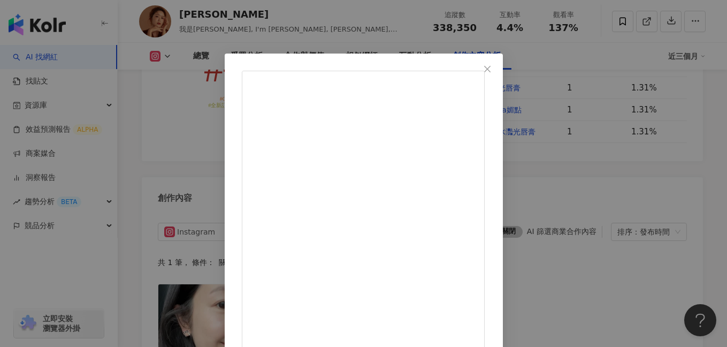
scroll to position [0, 0]
click at [632, 198] on div "查理 2025/6/16 這次來巴黎玩 順便可以實測粉底液 因為瑞典太冷跟台灣的天氣差太多了 剛好這幾天巴黎的天氣有到30度 真的覺得升級後的 #心機彩粧 #…" at bounding box center [363, 173] width 727 height 347
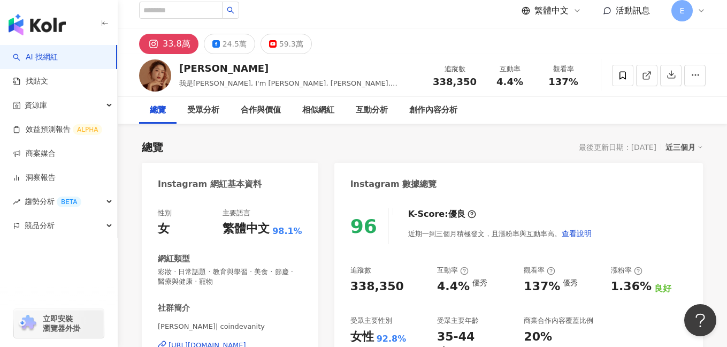
scroll to position [15, 0]
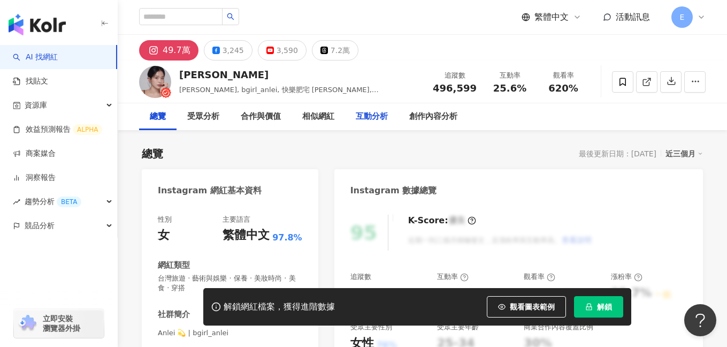
scroll to position [103, 0]
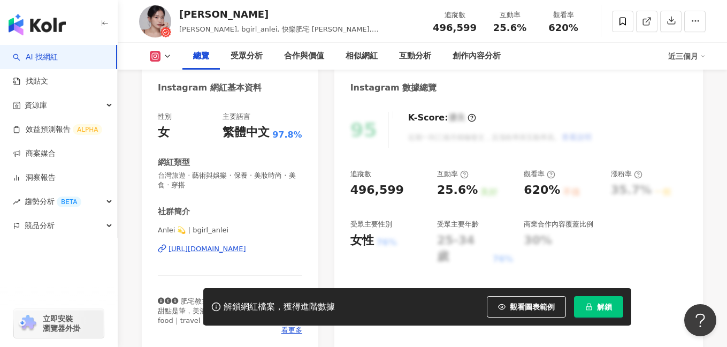
click at [242, 248] on div "[URL][DOMAIN_NAME]" at bounding box center [207, 249] width 78 height 10
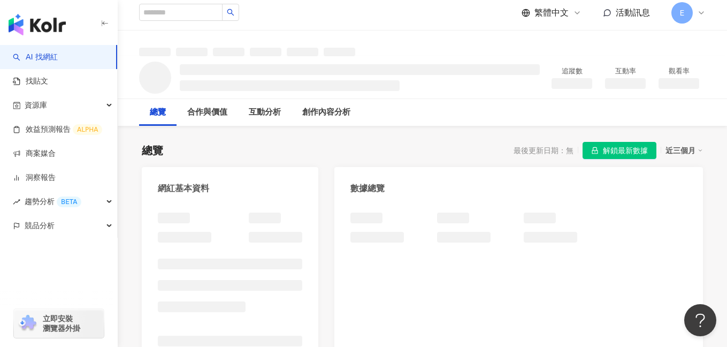
scroll to position [62, 0]
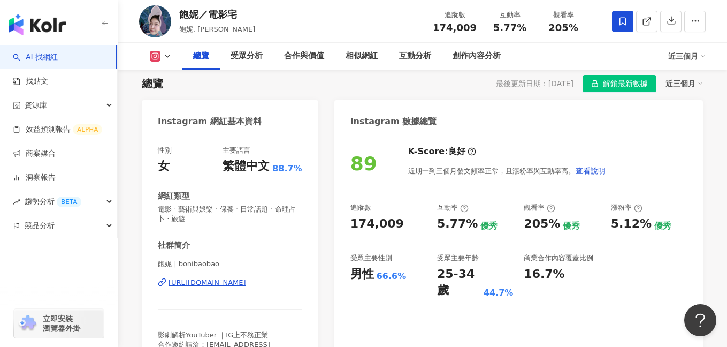
scroll to position [79, 0]
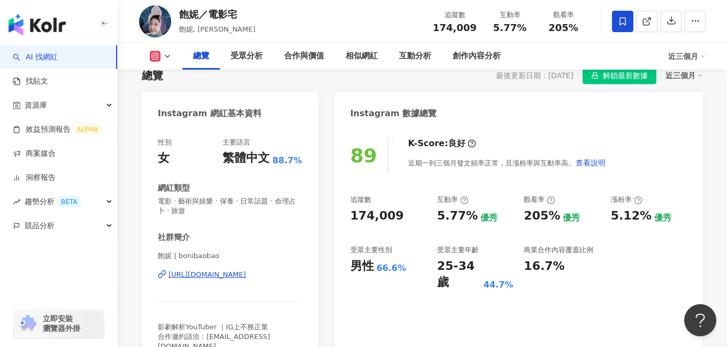
click at [213, 275] on div "[URL][DOMAIN_NAME]" at bounding box center [207, 275] width 78 height 10
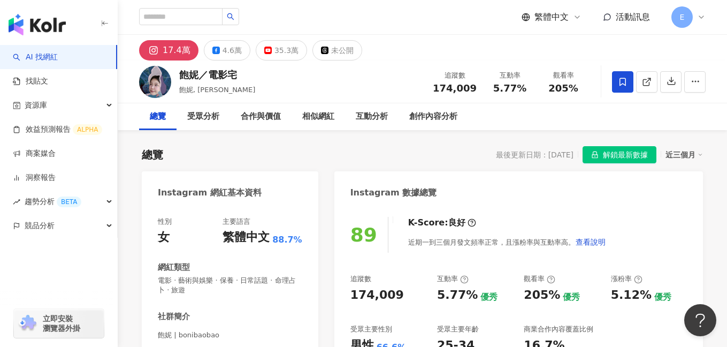
scroll to position [16, 0]
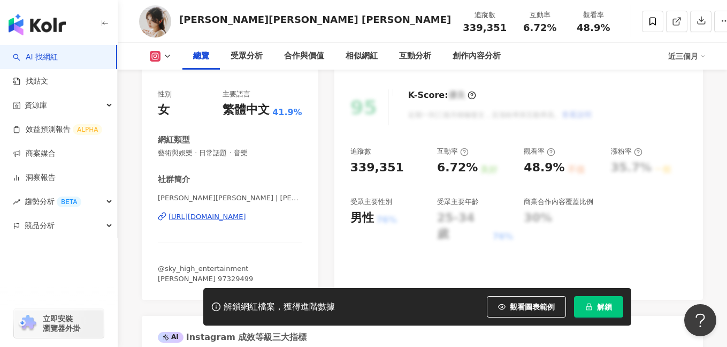
scroll to position [126, 0]
click at [246, 215] on div "https://www.instagram.com/krisssica/" at bounding box center [207, 216] width 78 height 10
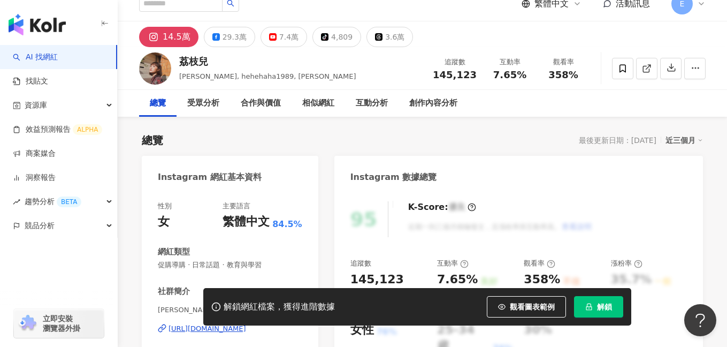
scroll to position [111, 0]
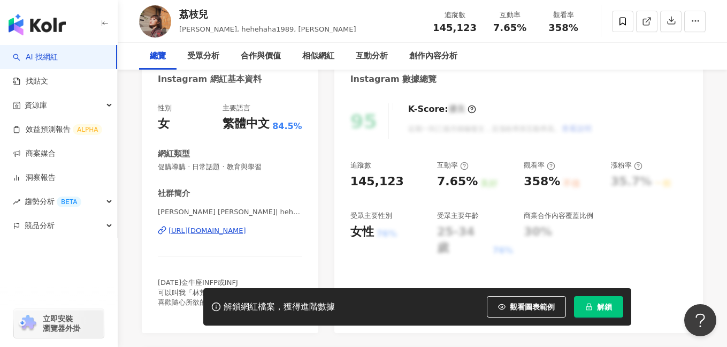
click at [204, 230] on div "[URL][DOMAIN_NAME]" at bounding box center [207, 231] width 78 height 10
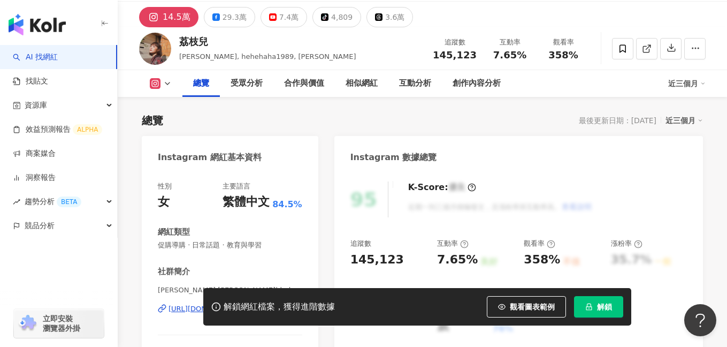
scroll to position [114, 0]
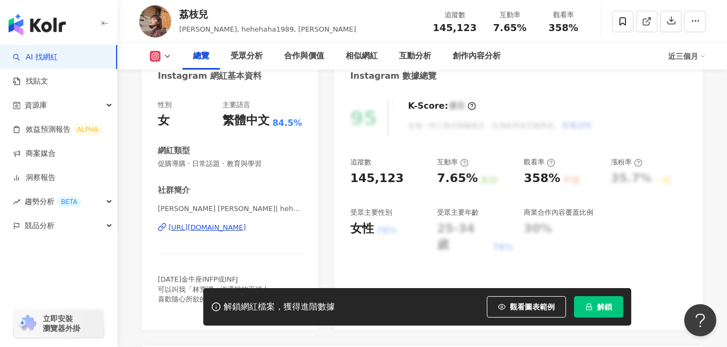
click at [187, 225] on div "https://www.instagram.com/hehehaha1989/" at bounding box center [207, 227] width 78 height 10
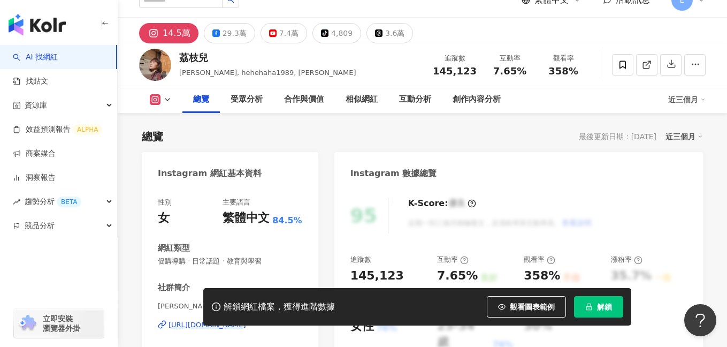
scroll to position [86, 0]
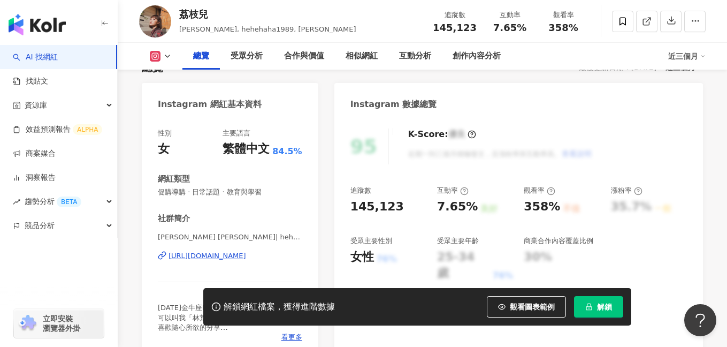
click at [236, 254] on div "https://www.instagram.com/hehehaha1989/" at bounding box center [207, 256] width 78 height 10
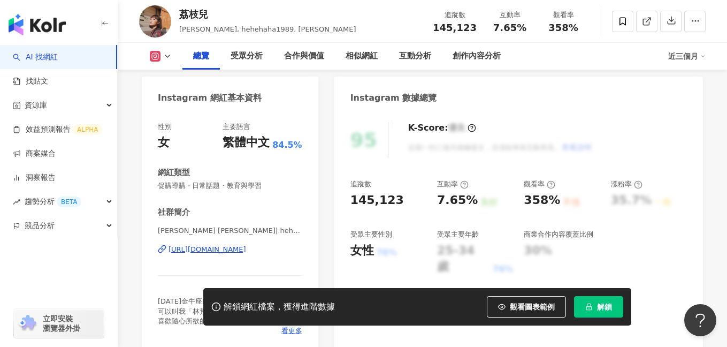
scroll to position [102, 0]
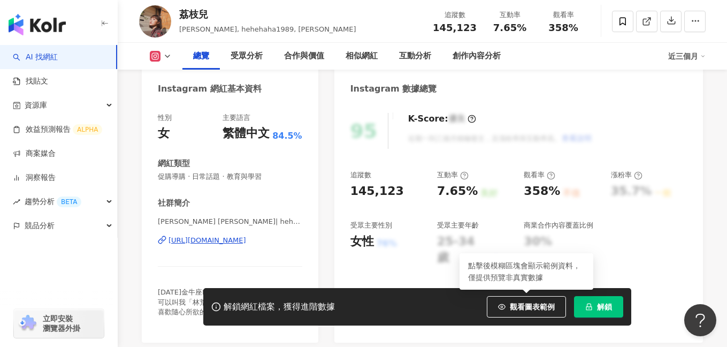
click at [596, 302] on button "解鎖" at bounding box center [598, 306] width 49 height 21
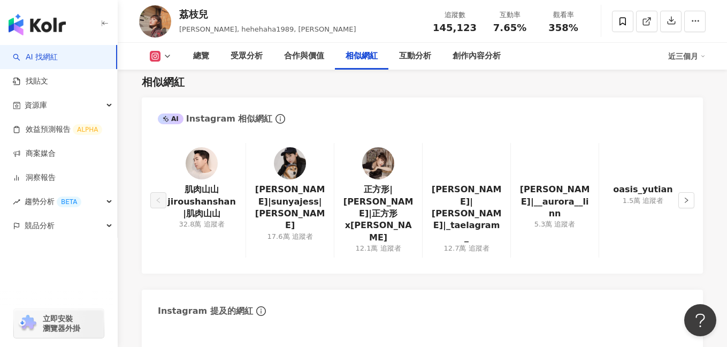
scroll to position [1524, 0]
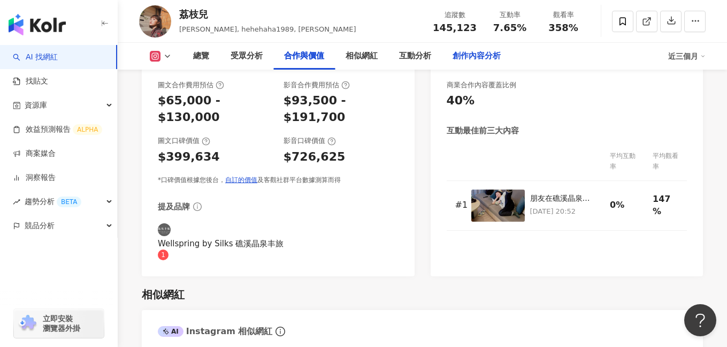
click at [479, 57] on div "創作內容分析" at bounding box center [476, 56] width 48 height 13
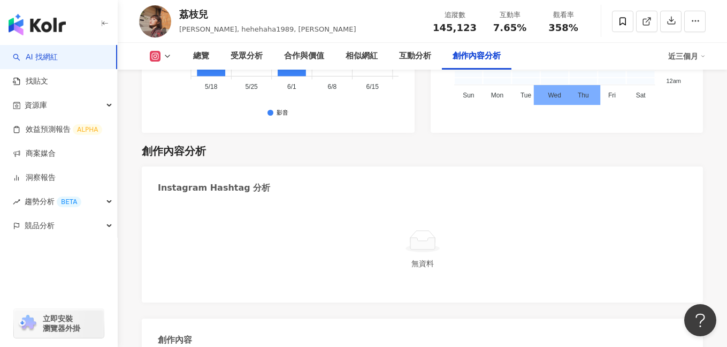
type input "*"
type input "*****"
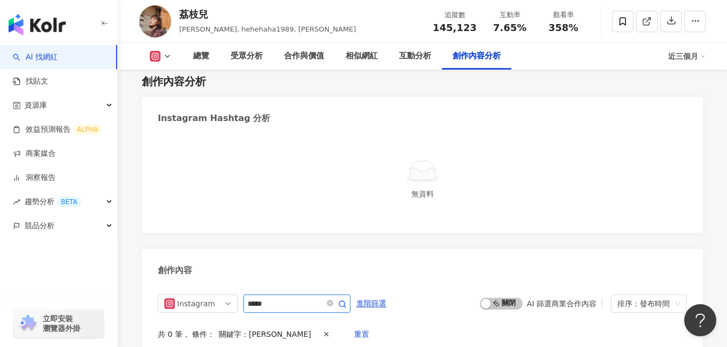
scroll to position [3057, 0]
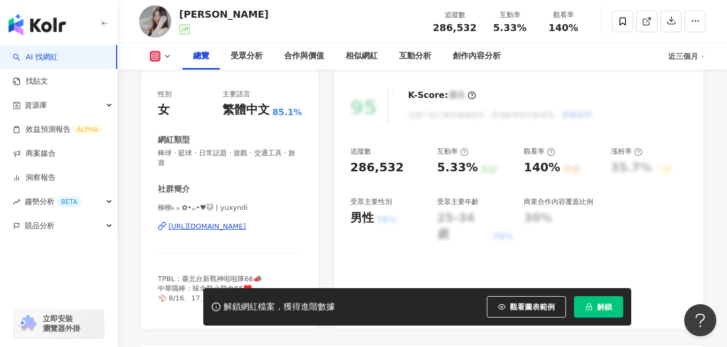
scroll to position [150, 0]
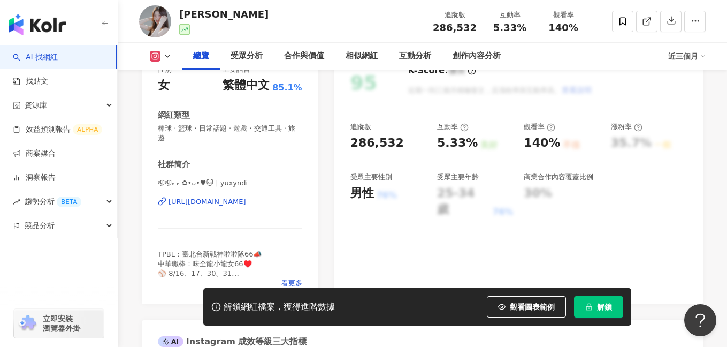
click at [246, 197] on div "[URL][DOMAIN_NAME]" at bounding box center [207, 202] width 78 height 10
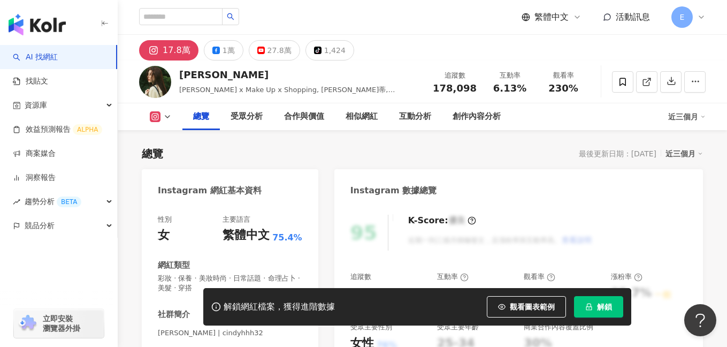
scroll to position [112, 0]
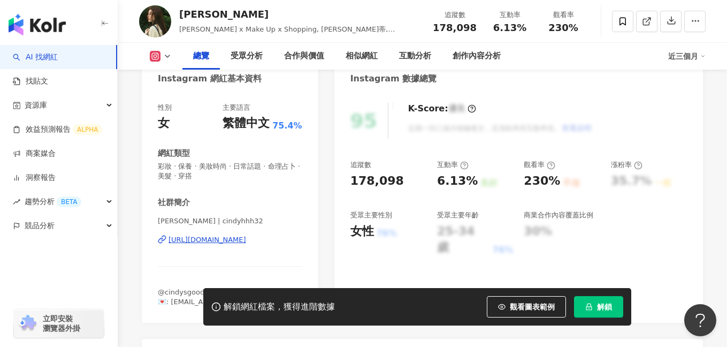
click at [235, 237] on div "[URL][DOMAIN_NAME]" at bounding box center [207, 240] width 78 height 10
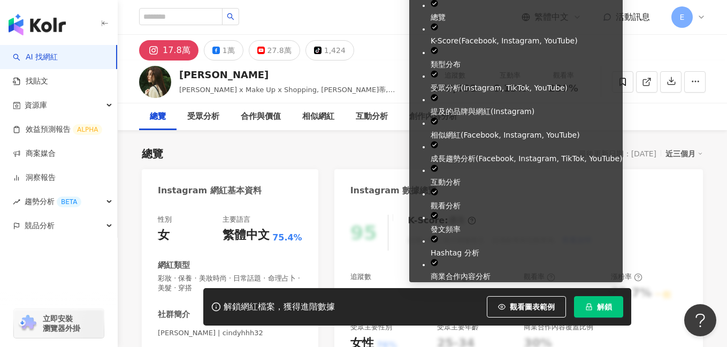
click at [605, 313] on button "解鎖" at bounding box center [598, 306] width 49 height 21
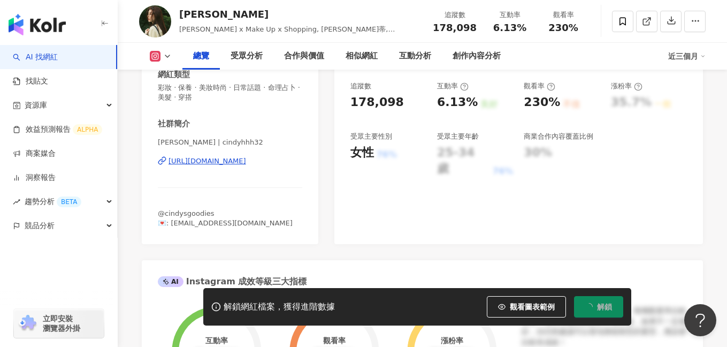
scroll to position [196, 0]
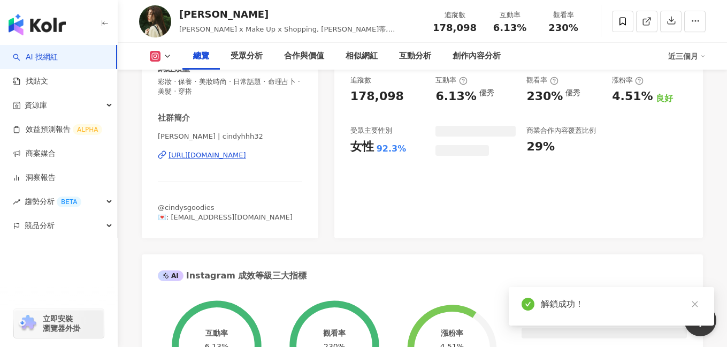
scroll to position [111, 0]
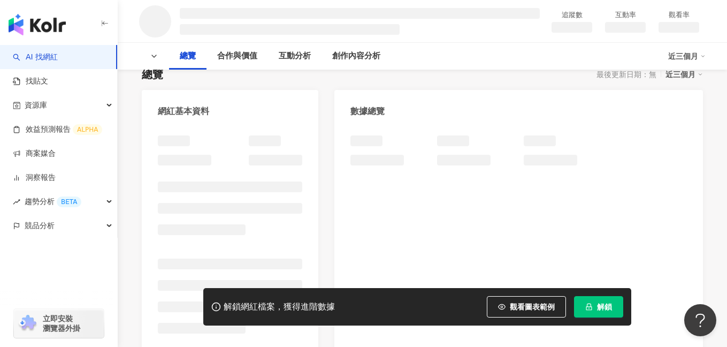
scroll to position [88, 0]
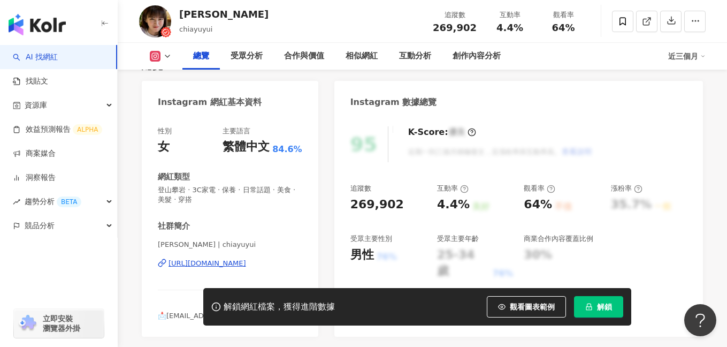
scroll to position [108, 0]
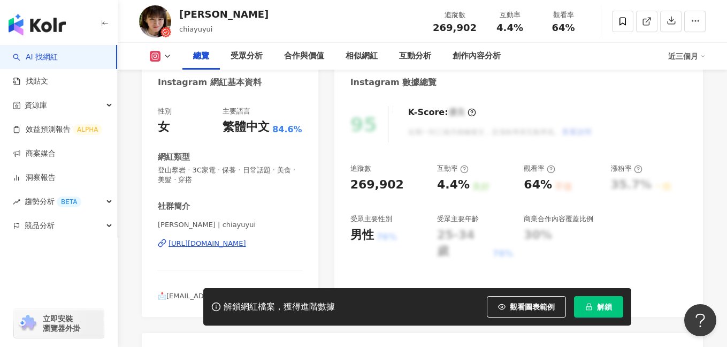
click at [218, 245] on div "[URL][DOMAIN_NAME]" at bounding box center [207, 244] width 78 height 10
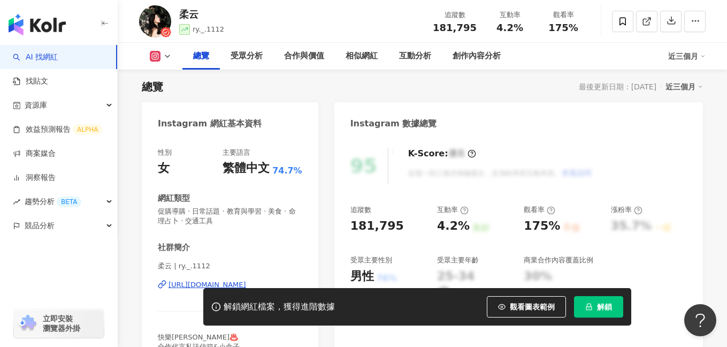
scroll to position [132, 0]
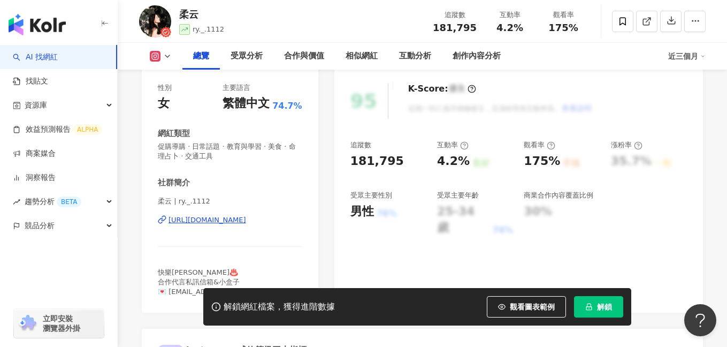
click at [220, 221] on div "[URL][DOMAIN_NAME]" at bounding box center [207, 220] width 78 height 10
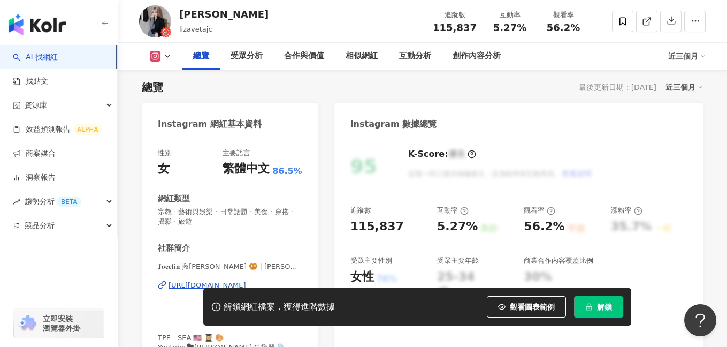
scroll to position [87, 0]
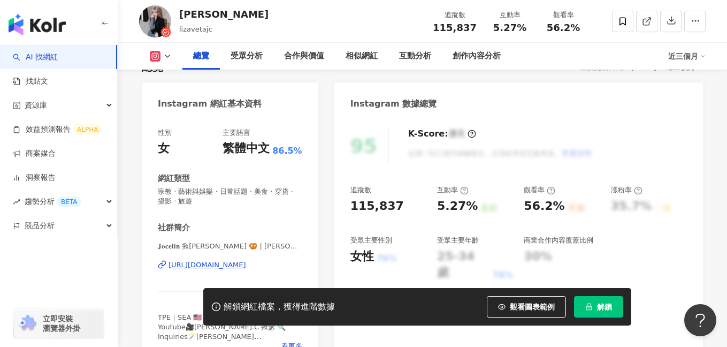
click at [217, 263] on div "https://www.instagram.com/lizavetajc/" at bounding box center [207, 265] width 78 height 10
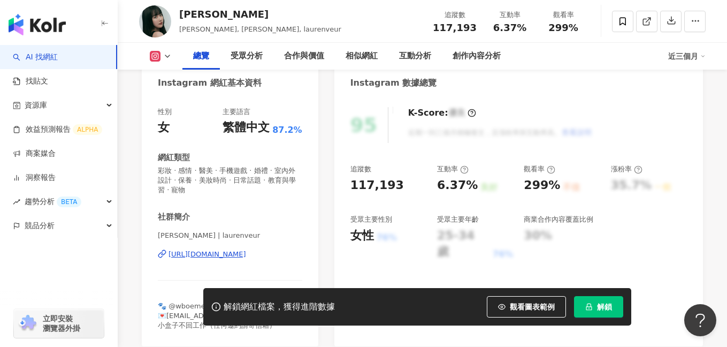
scroll to position [226, 0]
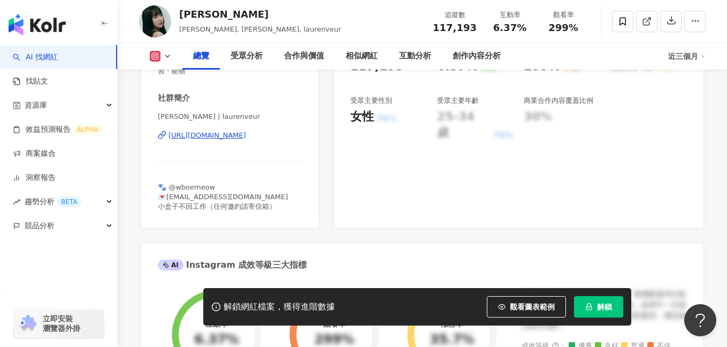
click at [246, 133] on div "[URL][DOMAIN_NAME]" at bounding box center [207, 136] width 78 height 10
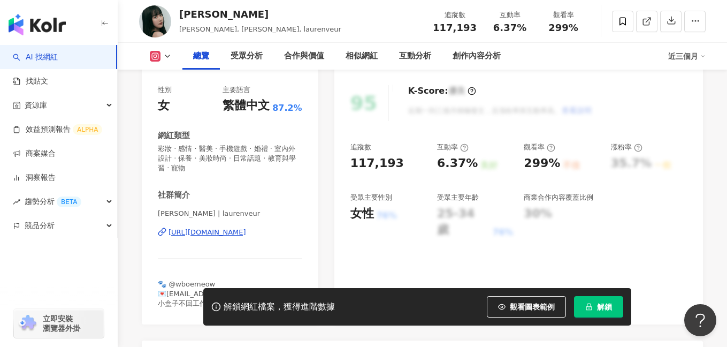
scroll to position [128, 0]
click at [597, 303] on span "解鎖" at bounding box center [604, 306] width 15 height 9
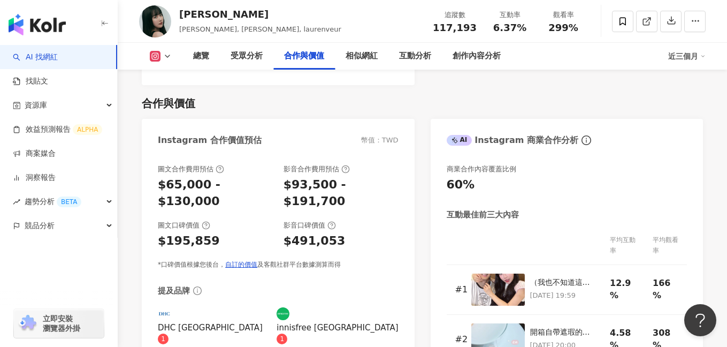
scroll to position [1486, 0]
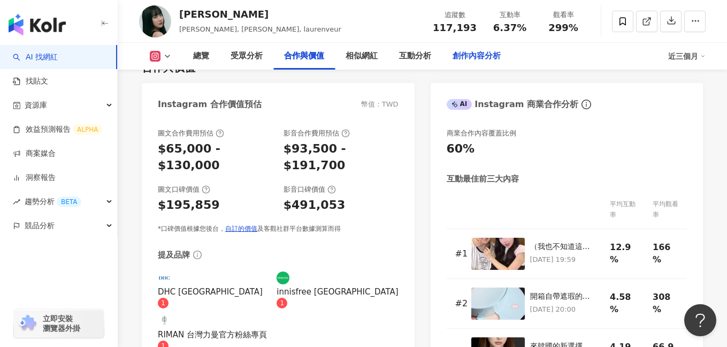
click at [479, 55] on div "創作內容分析" at bounding box center [476, 56] width 48 height 13
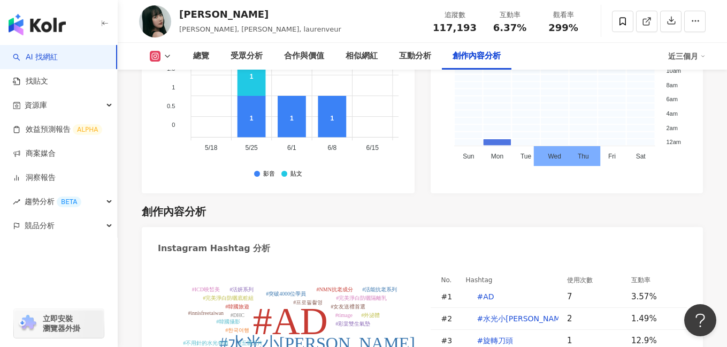
scroll to position [3253, 0]
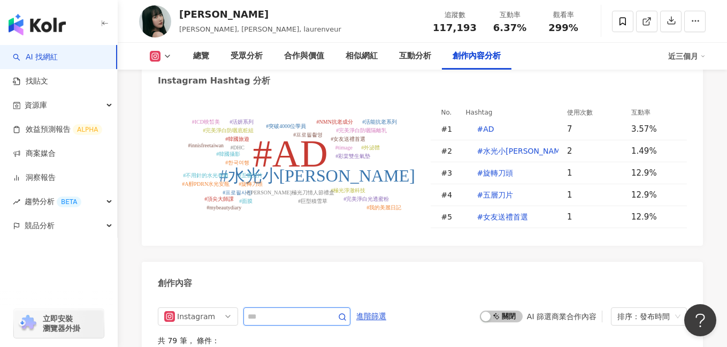
click at [287, 310] on input "text" at bounding box center [285, 316] width 75 height 13
type input "*****"
click at [345, 313] on circle "button" at bounding box center [342, 316] width 6 height 6
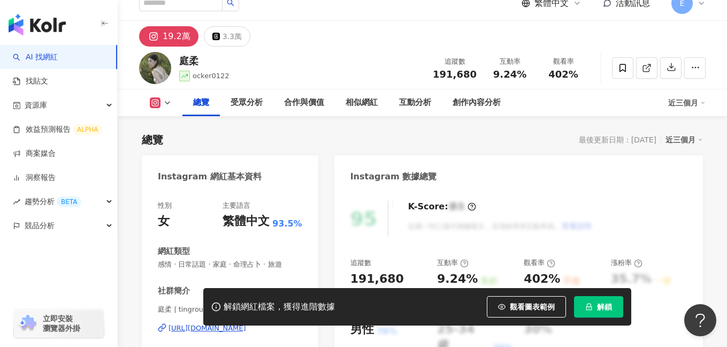
scroll to position [135, 0]
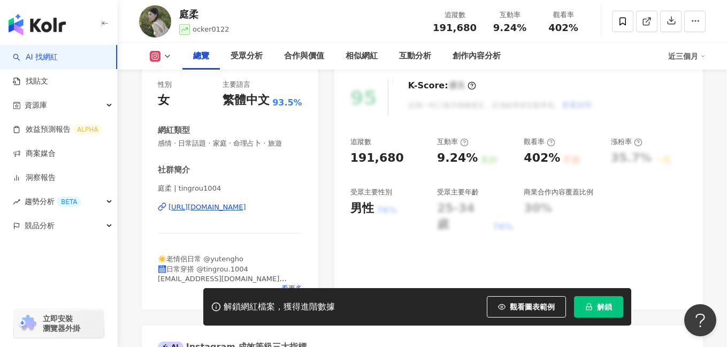
click at [232, 207] on div "[URL][DOMAIN_NAME]" at bounding box center [207, 207] width 78 height 10
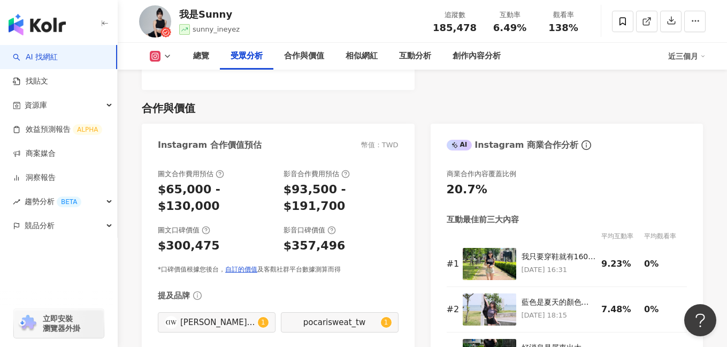
scroll to position [1464, 0]
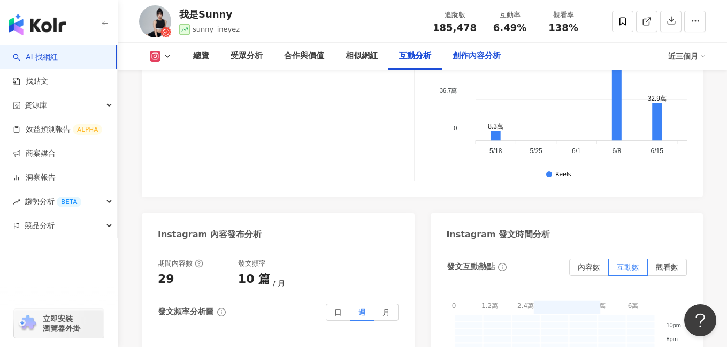
click at [479, 58] on div "創作內容分析" at bounding box center [476, 56] width 48 height 13
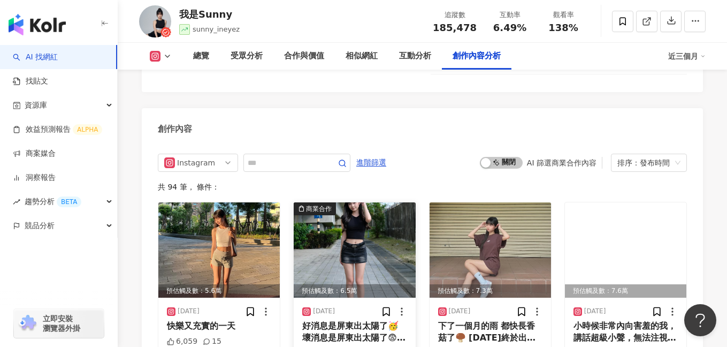
scroll to position [3139, 0]
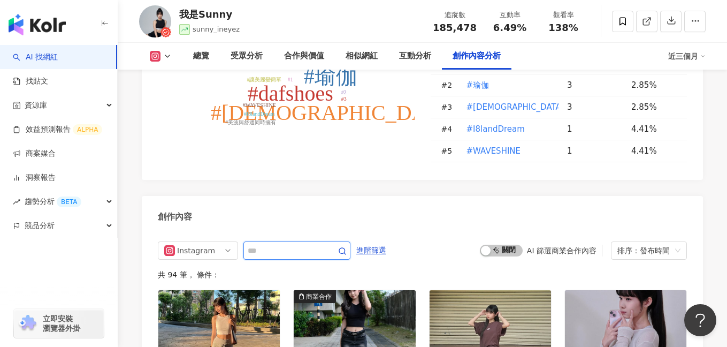
click at [284, 244] on input "text" at bounding box center [285, 250] width 75 height 13
type input "*****"
click at [343, 247] on icon "button" at bounding box center [342, 251] width 9 height 9
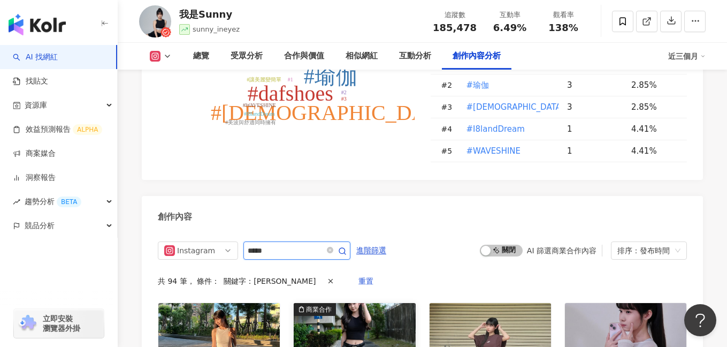
scroll to position [3257, 0]
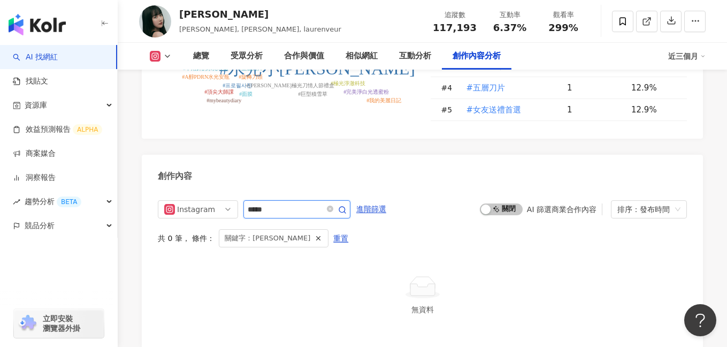
scroll to position [3321, 0]
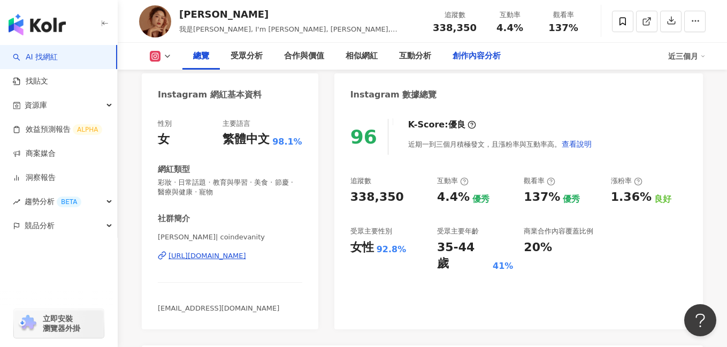
scroll to position [191, 0]
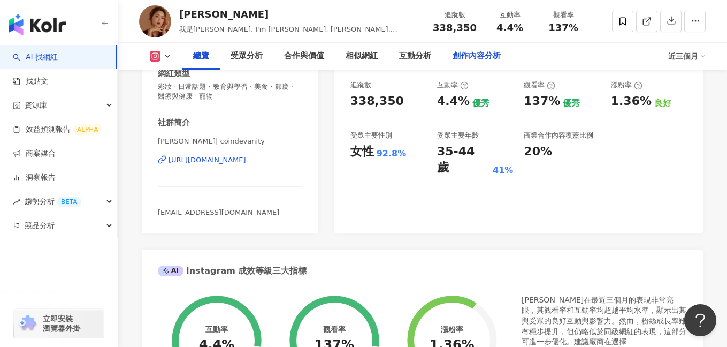
click at [480, 59] on div "創作內容分析" at bounding box center [476, 56] width 48 height 13
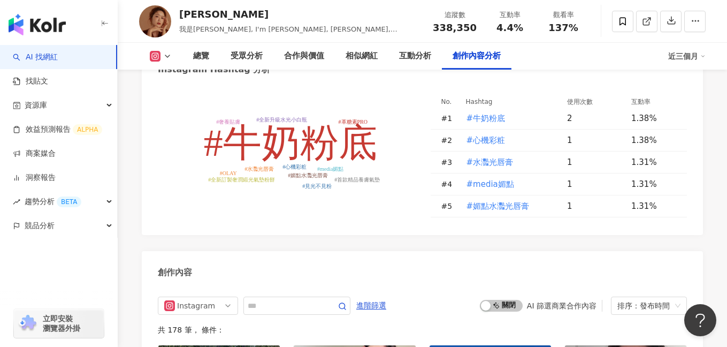
scroll to position [3133, 0]
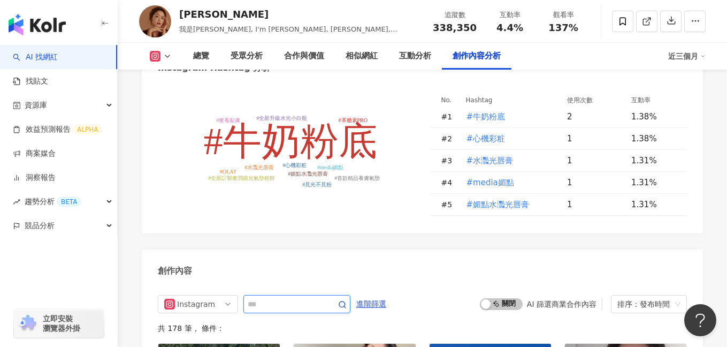
click at [282, 297] on input "text" at bounding box center [285, 303] width 75 height 13
type input "*****"
click at [346, 300] on icon "button" at bounding box center [342, 304] width 9 height 9
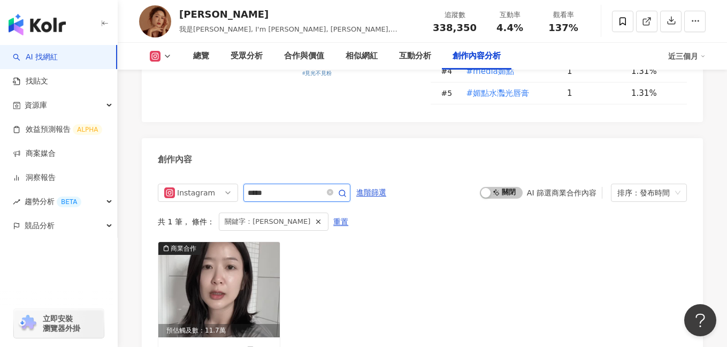
scroll to position [3260, 0]
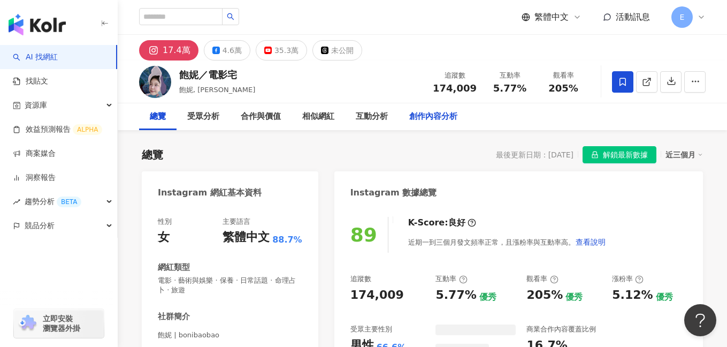
click at [439, 110] on div "創作內容分析" at bounding box center [433, 116] width 48 height 13
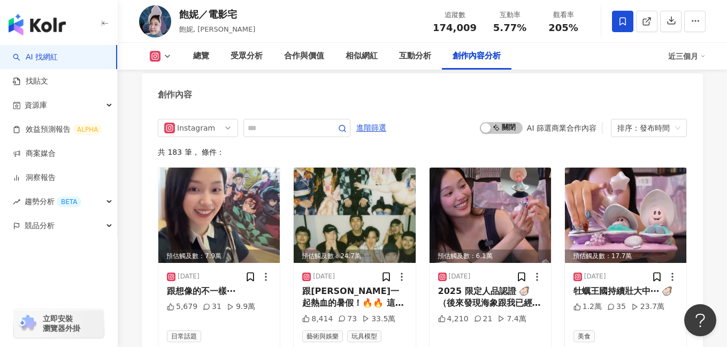
scroll to position [2952, 0]
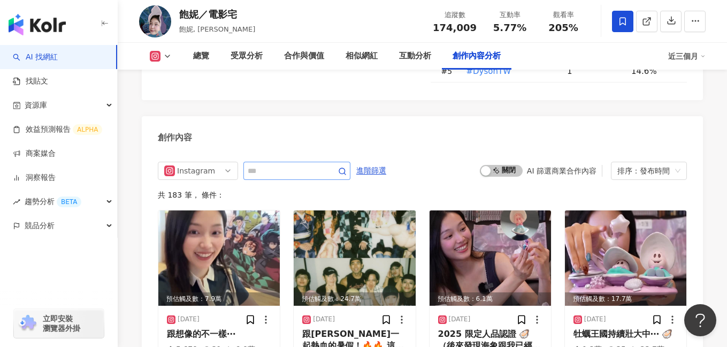
click at [280, 162] on span at bounding box center [296, 171] width 107 height 18
click at [280, 164] on input "text" at bounding box center [285, 170] width 75 height 13
type input "*****"
click at [347, 167] on icon "button" at bounding box center [342, 171] width 9 height 9
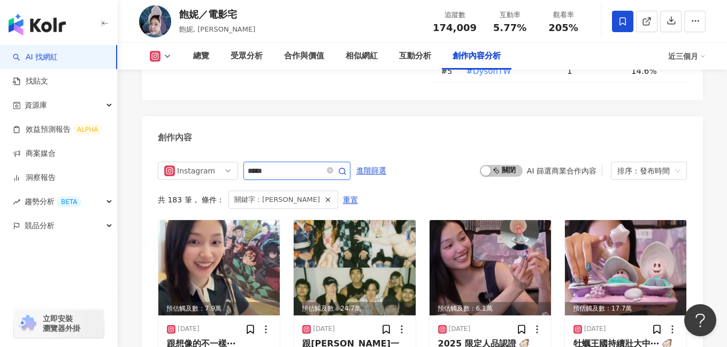
scroll to position [2944, 0]
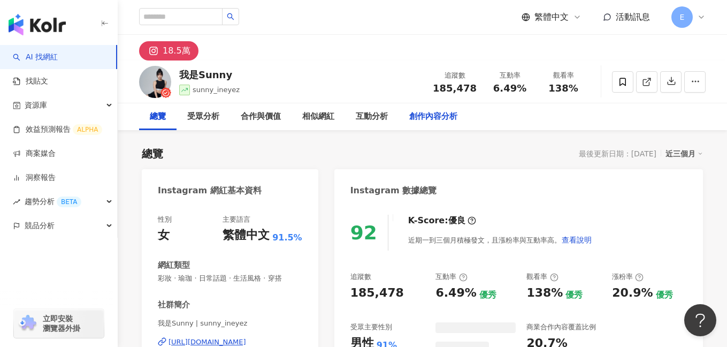
click at [412, 115] on div "創作內容分析" at bounding box center [433, 116] width 48 height 13
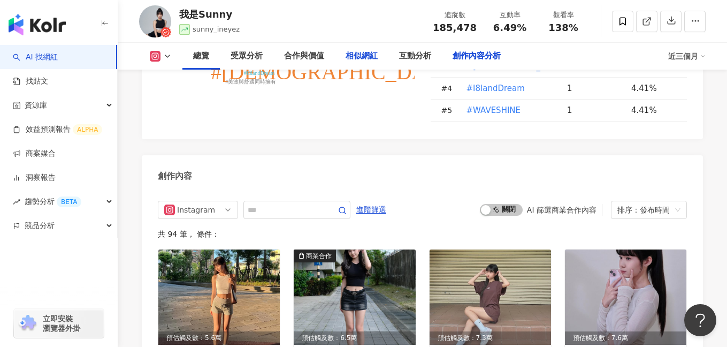
scroll to position [3288, 0]
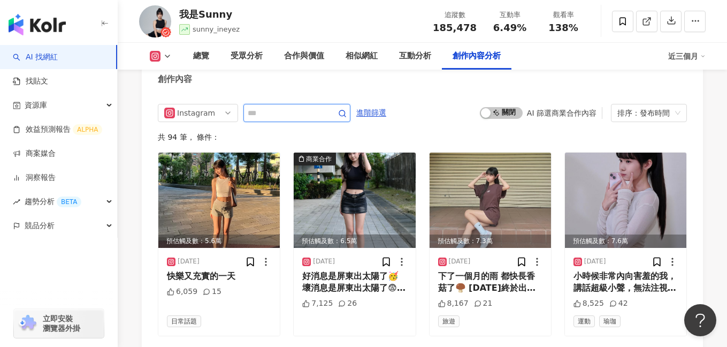
click at [303, 106] on input "text" at bounding box center [285, 112] width 75 height 13
type input "*****"
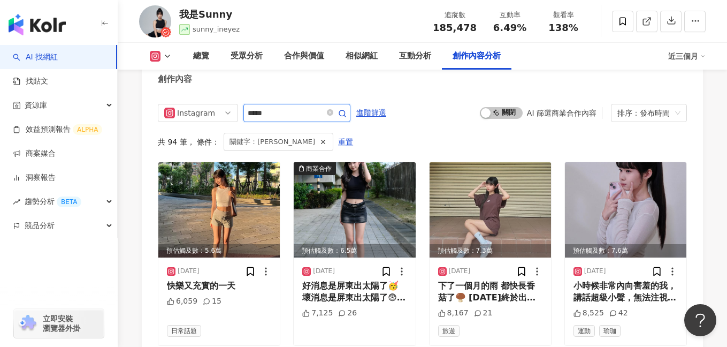
scroll to position [3268, 0]
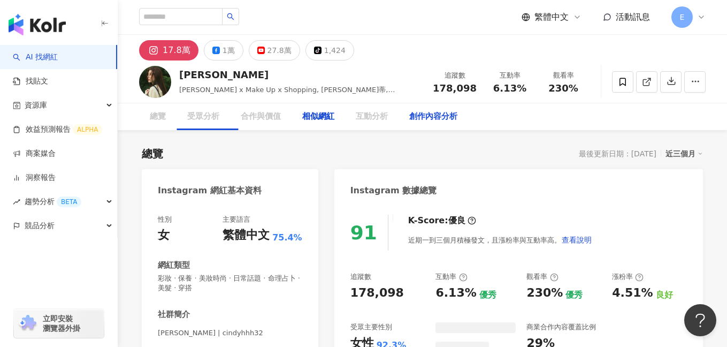
click at [431, 121] on div "創作內容分析" at bounding box center [433, 116] width 48 height 13
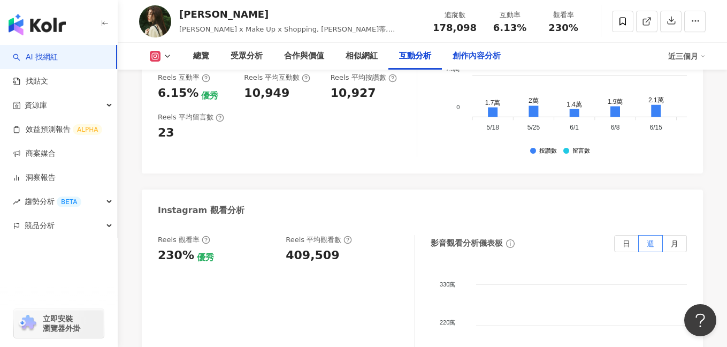
click at [487, 59] on div "創作內容分析" at bounding box center [476, 56] width 48 height 13
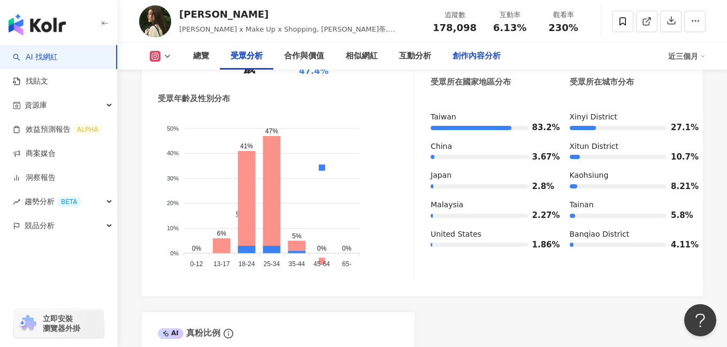
click at [470, 60] on div "創作內容分析" at bounding box center [476, 56] width 48 height 13
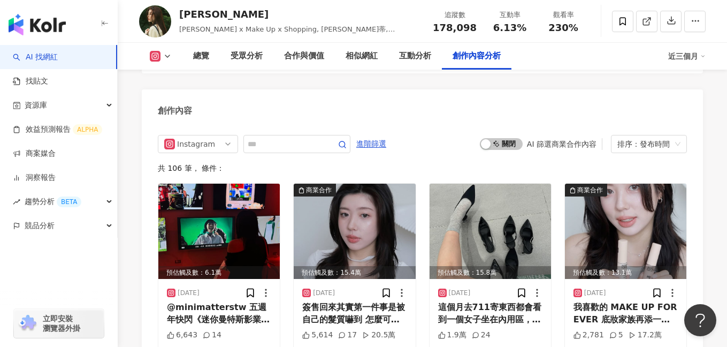
scroll to position [3282, 0]
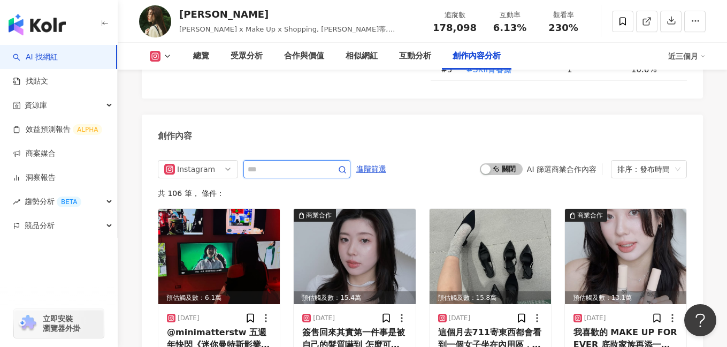
click at [266, 163] on input "text" at bounding box center [285, 169] width 75 height 13
type input "*****"
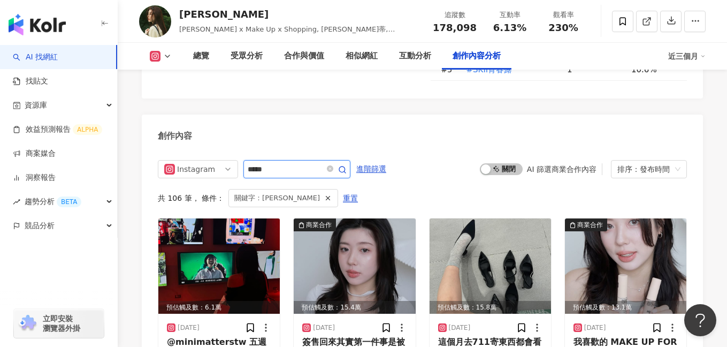
scroll to position [3282, 0]
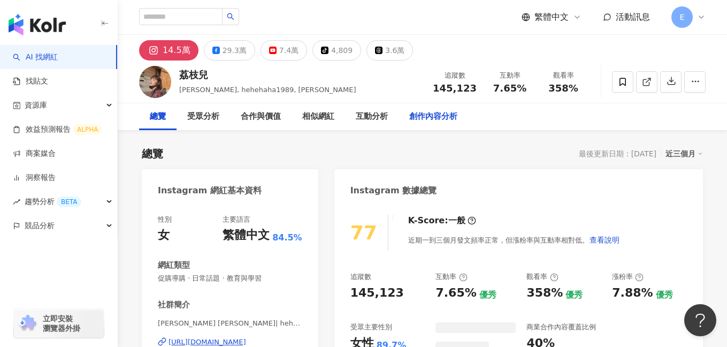
click at [434, 117] on div "創作內容分析" at bounding box center [433, 116] width 48 height 13
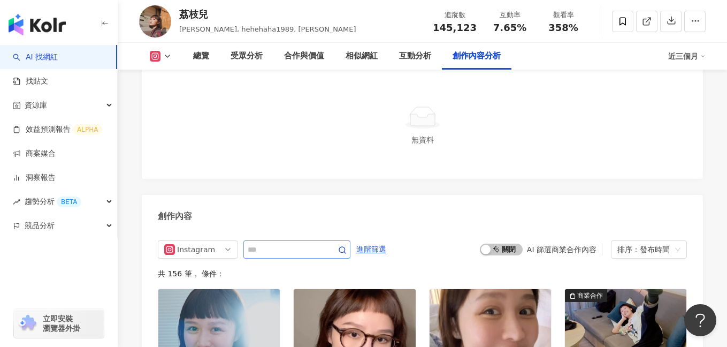
scroll to position [3107, 0]
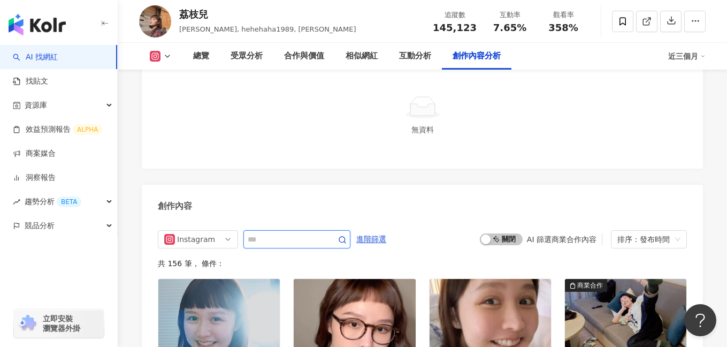
click at [271, 233] on input "text" at bounding box center [285, 239] width 75 height 13
type input "*"
type input "*****"
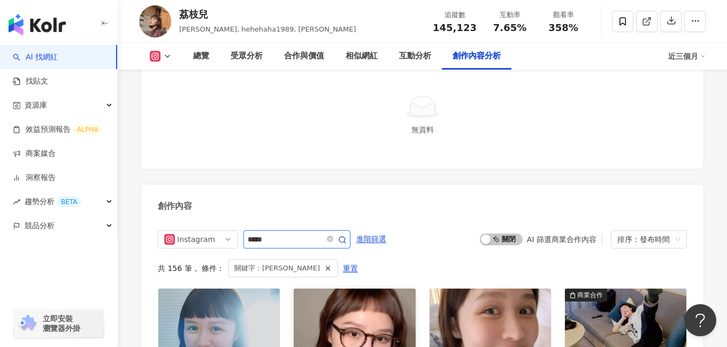
scroll to position [3174, 0]
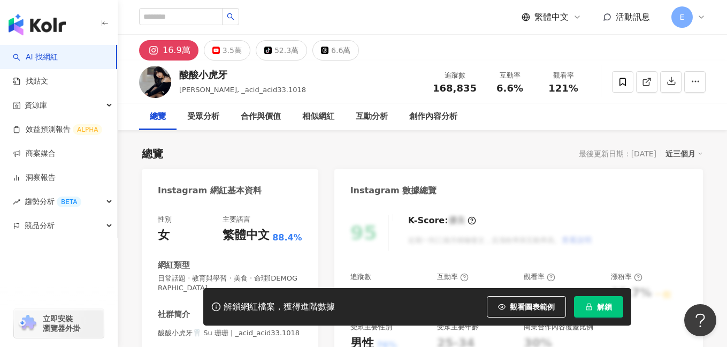
scroll to position [177, 0]
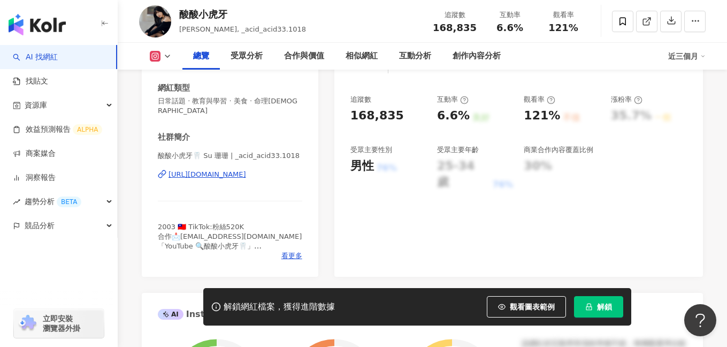
click at [246, 170] on div "https://www.instagram.com/_acid_acid33.1018/" at bounding box center [207, 175] width 78 height 10
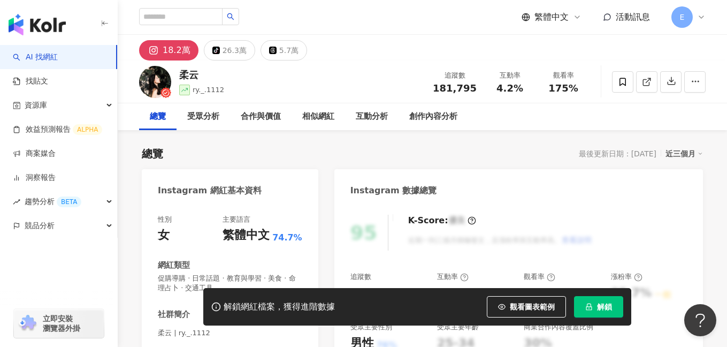
scroll to position [73, 0]
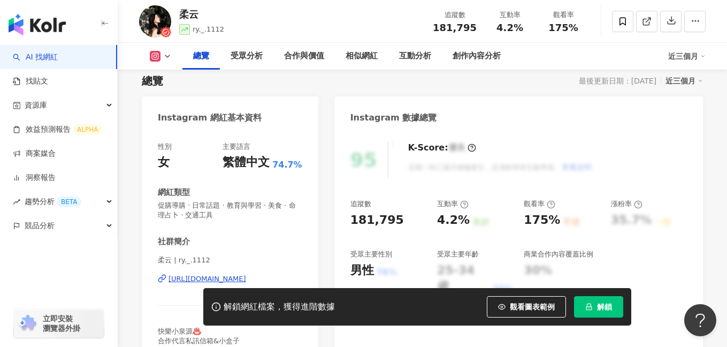
click at [185, 276] on div "https://www.instagram.com/ry._.1112/" at bounding box center [207, 279] width 78 height 10
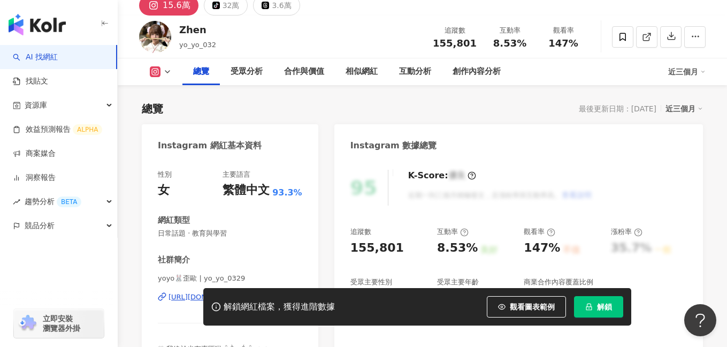
scroll to position [108, 0]
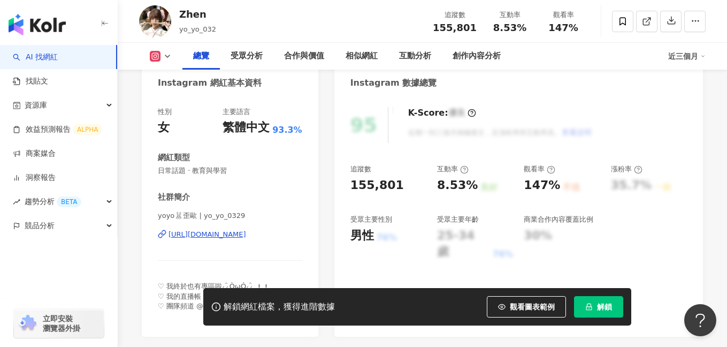
click at [240, 237] on div "https://www.instagram.com/yo_yo_0329/" at bounding box center [207, 234] width 78 height 10
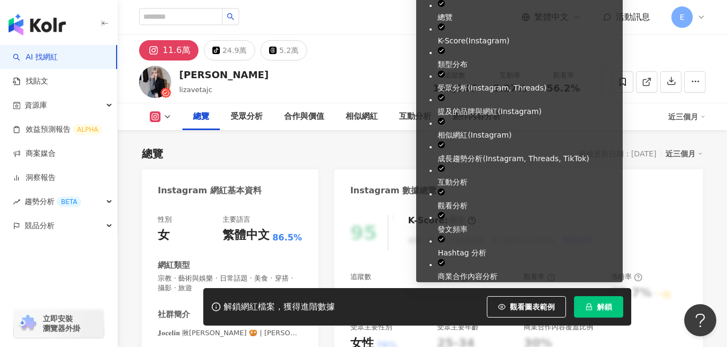
click at [590, 305] on icon "lock" at bounding box center [588, 306] width 7 height 7
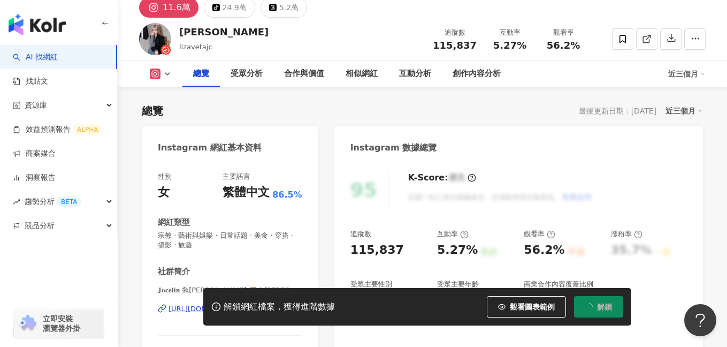
scroll to position [115, 0]
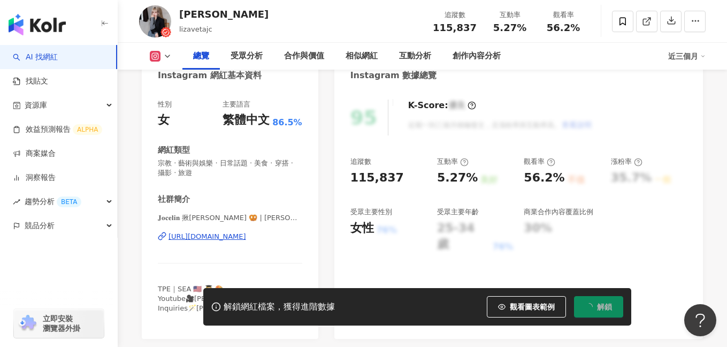
click at [222, 237] on div "[URL][DOMAIN_NAME]" at bounding box center [207, 237] width 78 height 10
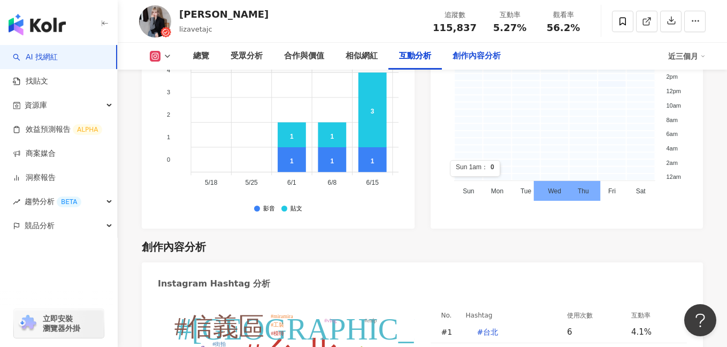
click at [470, 66] on div "創作內容分析" at bounding box center [477, 56] width 70 height 27
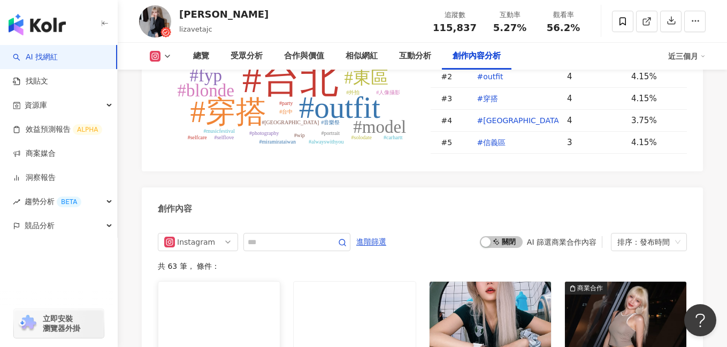
scroll to position [3306, 0]
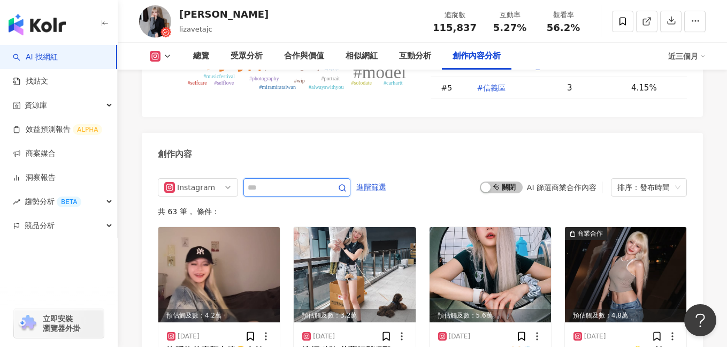
click at [271, 181] on input "text" at bounding box center [285, 187] width 75 height 13
type input "*****"
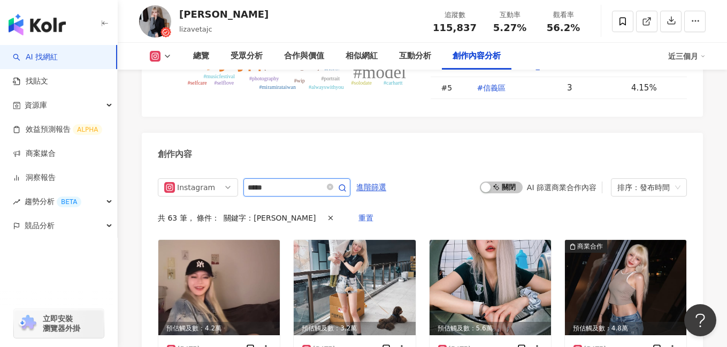
scroll to position [3286, 0]
